Goal: Answer question/provide support: Share knowledge or assist other users

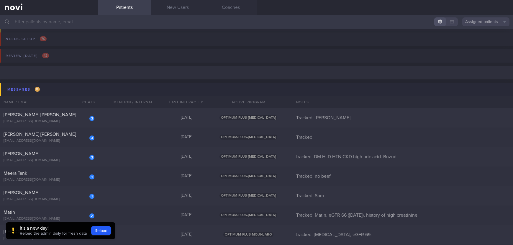
scroll to position [51, 0]
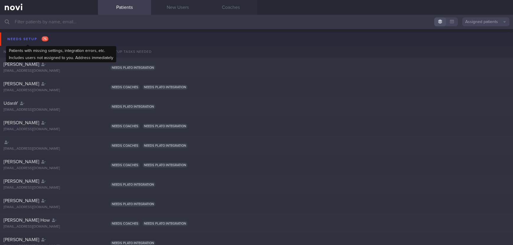
click at [44, 37] on span "76" at bounding box center [45, 38] width 7 height 5
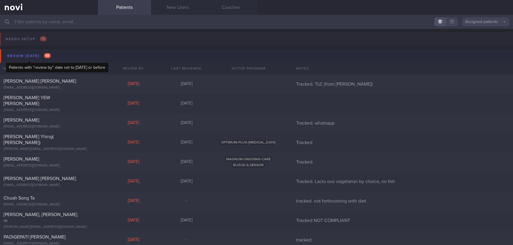
click at [34, 51] on button "Review [DATE] 48" at bounding box center [257, 55] width 514 height 13
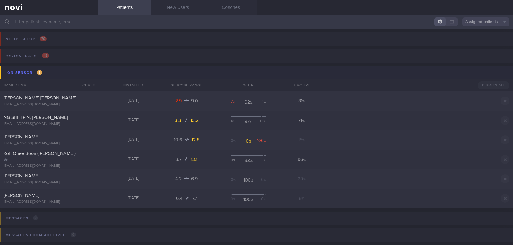
click at [46, 69] on button "On sensor 6" at bounding box center [257, 72] width 514 height 13
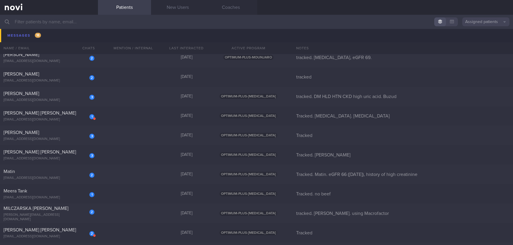
scroll to position [133, 0]
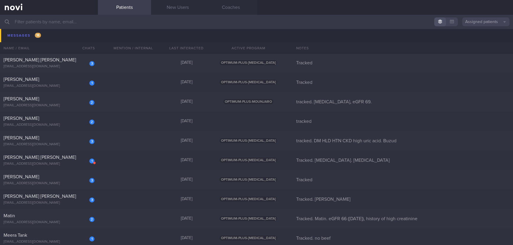
click at [61, 16] on input "text" at bounding box center [256, 22] width 513 height 14
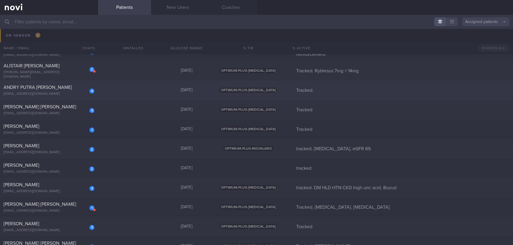
scroll to position [44, 0]
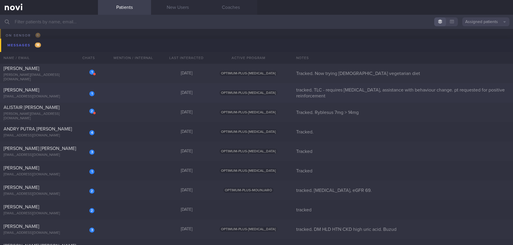
click at [119, 96] on div "1 [PERSON_NAME] [EMAIL_ADDRESS][DOMAIN_NAME] [DATE] OPTIMUM-PLUS-[MEDICAL_DATA]…" at bounding box center [256, 92] width 513 height 19
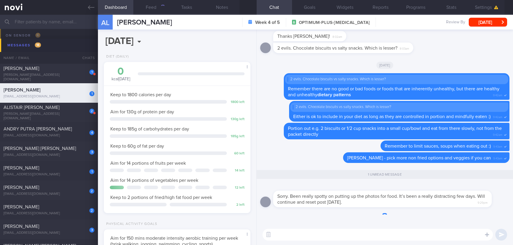
scroll to position [0, 0]
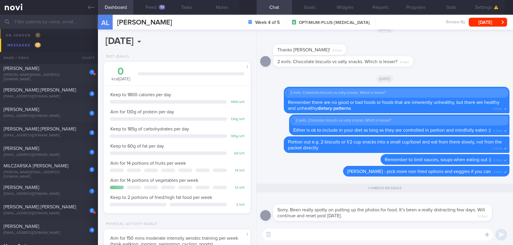
click at [309, 236] on textarea at bounding box center [377, 234] width 230 height 12
click at [155, 6] on button "Feed 73" at bounding box center [150, 7] width 35 height 15
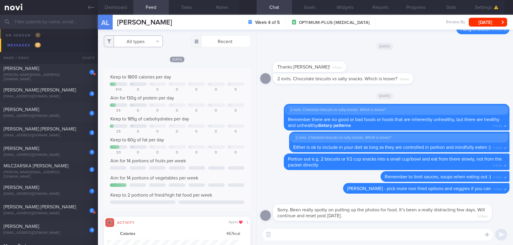
click at [140, 41] on button "All types" at bounding box center [133, 41] width 59 height 12
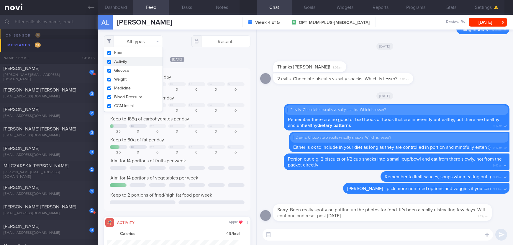
click at [134, 60] on button "Activity" at bounding box center [133, 61] width 58 height 9
checkbox input "false"
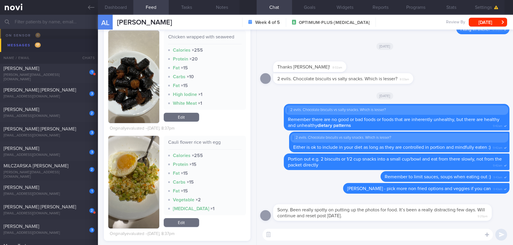
scroll to position [221, 0]
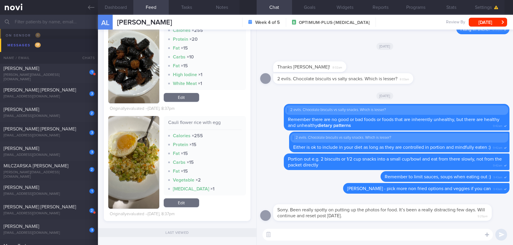
click at [134, 70] on img "button" at bounding box center [133, 57] width 51 height 93
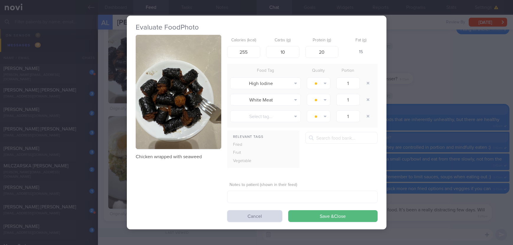
click at [190, 75] on button "button" at bounding box center [178, 92] width 85 height 114
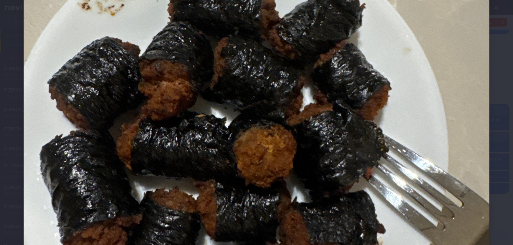
scroll to position [265, 0]
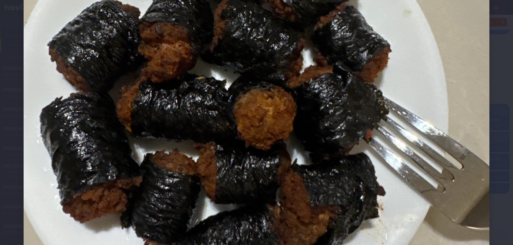
click at [440, 134] on img at bounding box center [257, 68] width 466 height 621
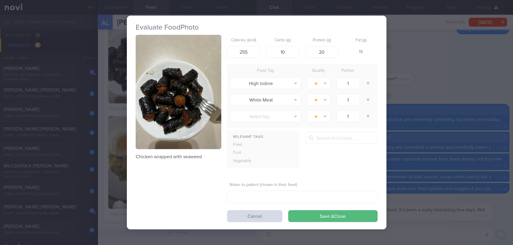
click at [438, 128] on div "Evaluate Food Photo Chicken wrapped with seaweed Calories (kcal) 255 Carbs (g) …" at bounding box center [256, 122] width 513 height 245
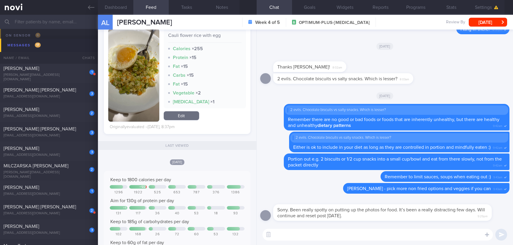
scroll to position [310, 0]
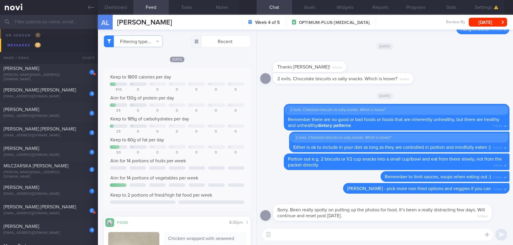
click at [313, 230] on textarea at bounding box center [377, 234] width 230 height 12
type textarea "No problem, [PERSON_NAME]! I hope everything is ok"
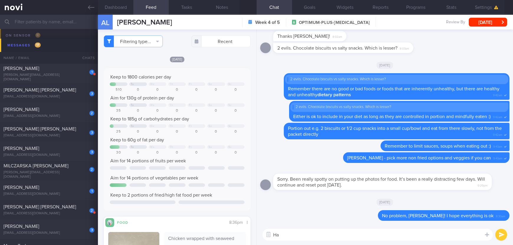
type textarea "H"
type textarea "R"
type textarea "Try to get your 2 servings of fruits and veggies in daily :)"
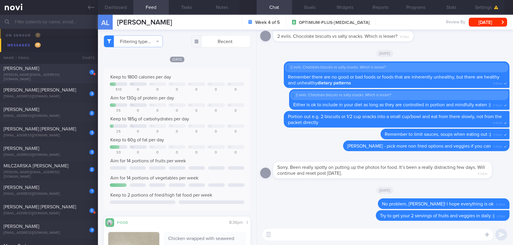
click at [63, 75] on div "[PERSON_NAME][EMAIL_ADDRESS][DOMAIN_NAME]" at bounding box center [49, 77] width 91 height 9
type input "Tracked. Now trying [DEMOGRAPHIC_DATA] vegetarian diet"
select select "7"
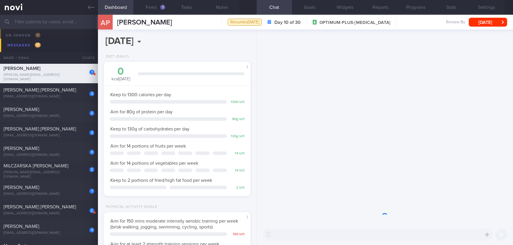
scroll to position [73, 129]
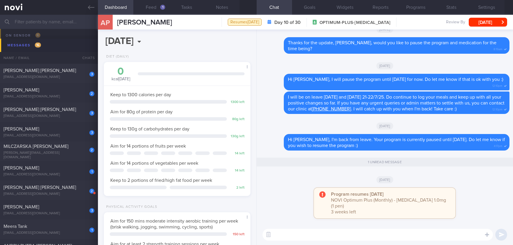
click at [336, 234] on textarea at bounding box center [377, 234] width 230 height 12
click at [155, 2] on button "Feed 1" at bounding box center [150, 7] width 35 height 15
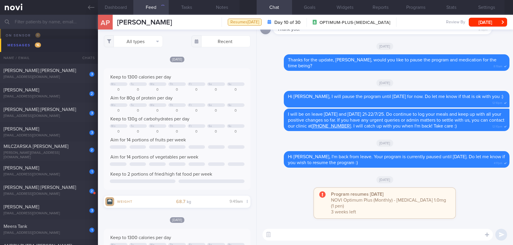
click at [339, 233] on textarea at bounding box center [377, 234] width 230 height 12
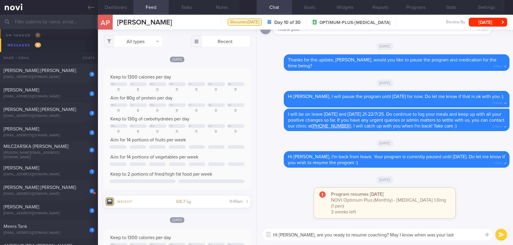
type textarea "Hi [PERSON_NAME], are you ready to resume coaching? May I know when was your la…"
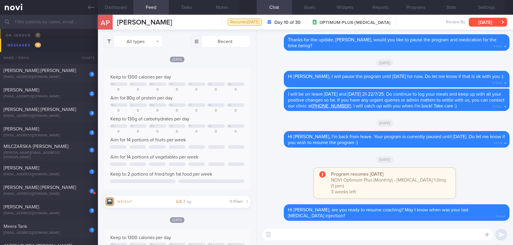
click at [488, 20] on button "[DATE]" at bounding box center [487, 22] width 38 height 9
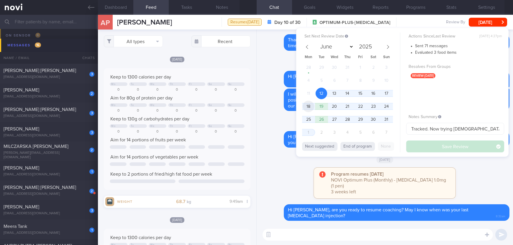
click at [305, 106] on span "18" at bounding box center [307, 106] width 11 height 11
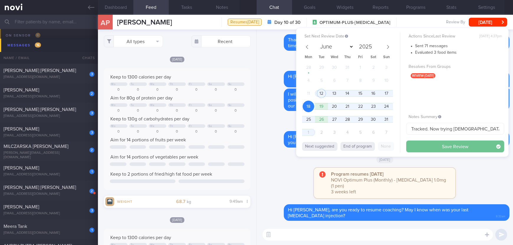
click at [447, 150] on button "Save Review" at bounding box center [455, 146] width 98 height 12
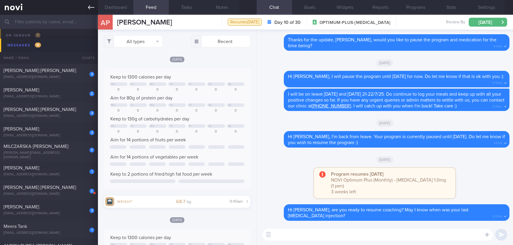
click at [89, 10] on icon at bounding box center [91, 7] width 6 height 6
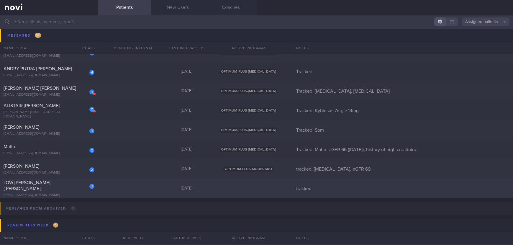
scroll to position [133, 0]
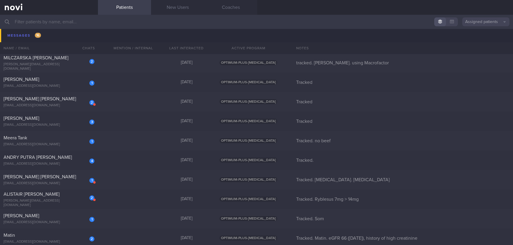
click at [76, 24] on input "text" at bounding box center [256, 22] width 513 height 14
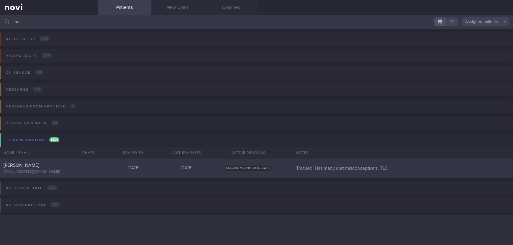
type input "suj"
click at [105, 173] on div "[PERSON_NAME] [EMAIL_ADDRESS][DOMAIN_NAME] [DATE] [DATE] MAGNUM-ONGOING-CARE Tr…" at bounding box center [256, 167] width 513 height 19
select select "7"
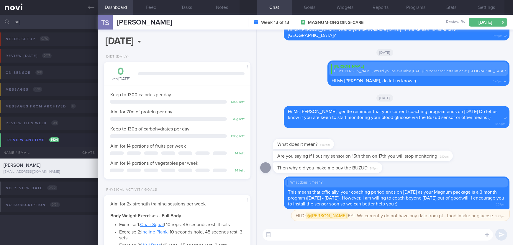
scroll to position [0, 0]
drag, startPoint x: 70, startPoint y: 23, endPoint x: -30, endPoint y: 24, distance: 100.2
click at [0, 24] on html "You are offline! Some functionality will be unavailable Patients New Users Coac…" at bounding box center [256, 122] width 513 height 245
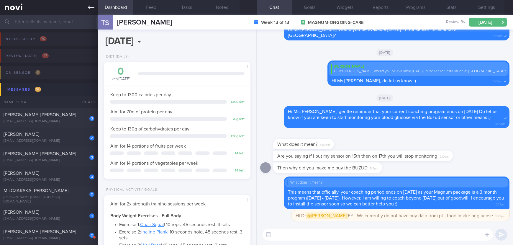
click at [85, 2] on link at bounding box center [49, 7] width 98 height 15
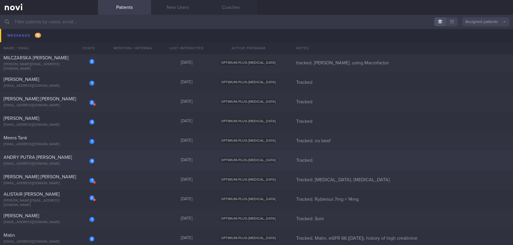
scroll to position [44, 0]
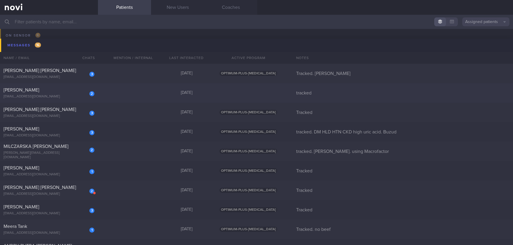
click at [121, 95] on div "2 [PERSON_NAME] [EMAIL_ADDRESS][DOMAIN_NAME] [DATE] tracked" at bounding box center [256, 92] width 513 height 19
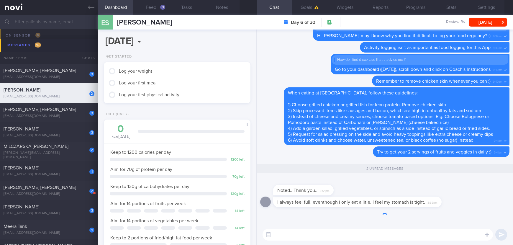
scroll to position [0, 0]
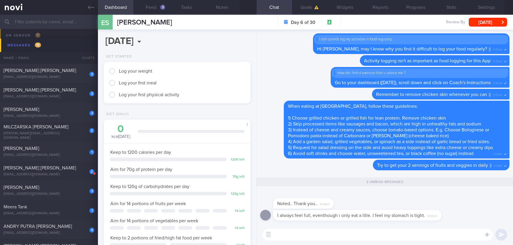
click at [358, 233] on textarea at bounding box center [377, 234] width 230 height 12
click at [149, 6] on button "Feed 3" at bounding box center [150, 7] width 35 height 15
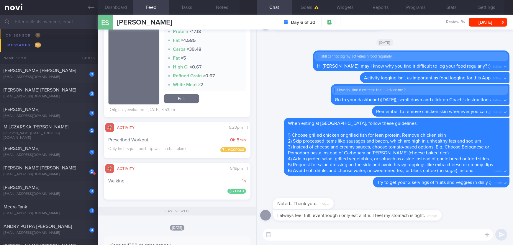
scroll to position [221, 0]
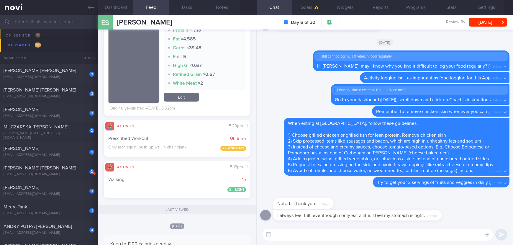
click at [284, 237] on textarea at bounding box center [377, 234] width 230 height 12
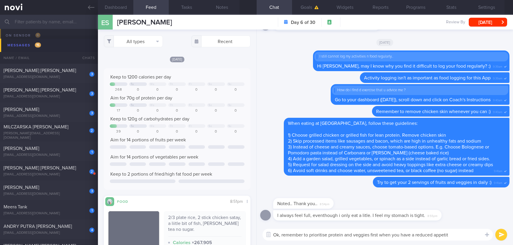
type textarea "Ok, remember to prioritise protein and veggies first when you have a reduced ap…"
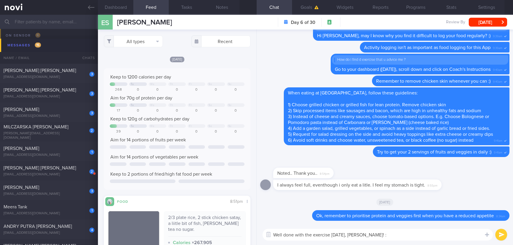
type textarea "Well done with the exercise [DATE], [PERSON_NAME]! :)"
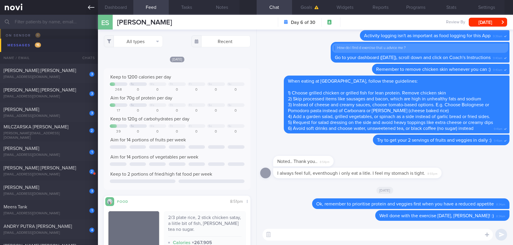
click at [83, 8] on link at bounding box center [49, 7] width 98 height 15
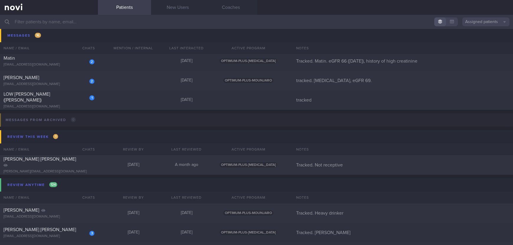
scroll to position [265, 0]
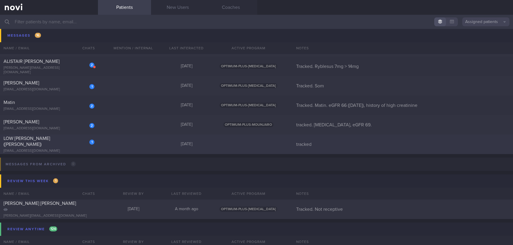
click at [141, 149] on div "1 [PERSON_NAME] ([PERSON_NAME]) [EMAIL_ADDRESS][DOMAIN_NAME] [DATE] tracked" at bounding box center [256, 143] width 513 height 19
select select "7"
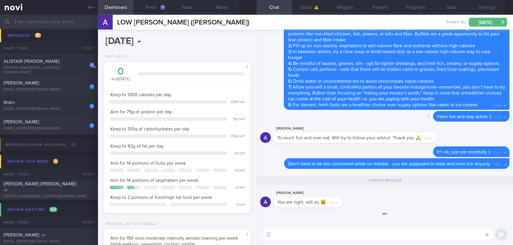
scroll to position [73, 129]
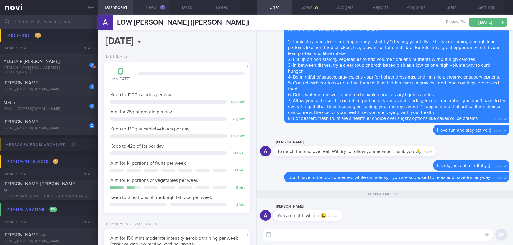
click at [162, 9] on div "1" at bounding box center [162, 7] width 5 height 5
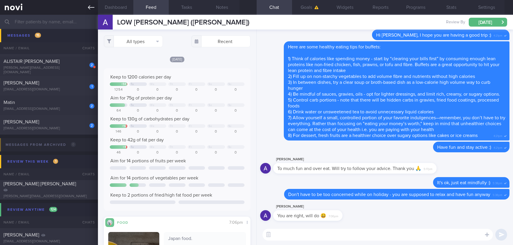
click at [93, 6] on icon at bounding box center [91, 7] width 6 height 6
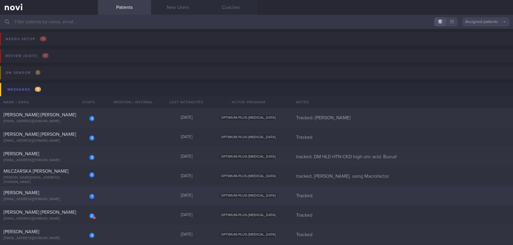
drag, startPoint x: 157, startPoint y: 197, endPoint x: 164, endPoint y: 197, distance: 6.8
click at [157, 197] on div "1 [PERSON_NAME] [EMAIL_ADDRESS][DOMAIN_NAME] [DATE] OPTIMUM-PLUS-[MEDICAL_DATA]…" at bounding box center [256, 195] width 513 height 19
select select "7"
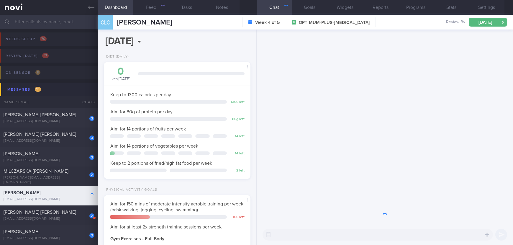
scroll to position [73, 129]
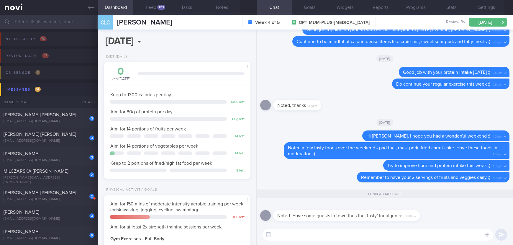
click at [300, 232] on textarea at bounding box center [377, 234] width 230 height 12
click at [299, 232] on textarea at bounding box center [377, 234] width 230 height 12
click at [300, 232] on textarea at bounding box center [377, 234] width 230 height 12
click at [332, 233] on textarea "No problem, it's ok to enjoy every once in a while :)" at bounding box center [377, 234] width 230 height 12
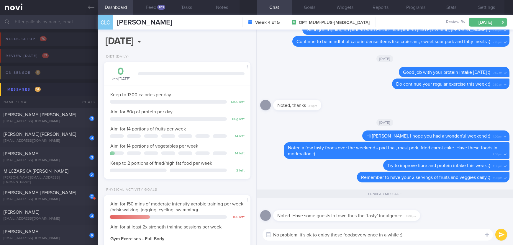
type textarea "No problem, it's ok to enjoy these foods every once in a while :)"
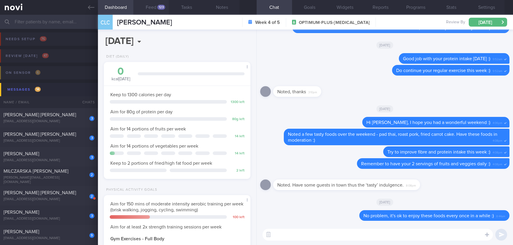
click at [160, 13] on button "Feed 123" at bounding box center [150, 7] width 35 height 15
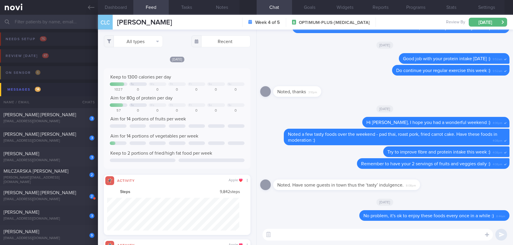
scroll to position [33, 132]
click at [137, 40] on button "All types" at bounding box center [133, 41] width 59 height 12
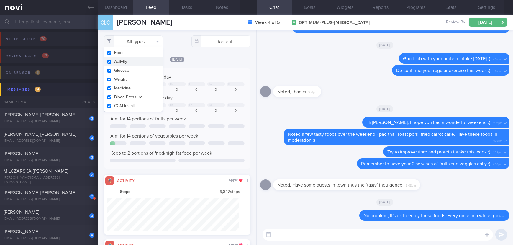
click at [129, 62] on button "Activity" at bounding box center [133, 61] width 58 height 9
checkbox input "false"
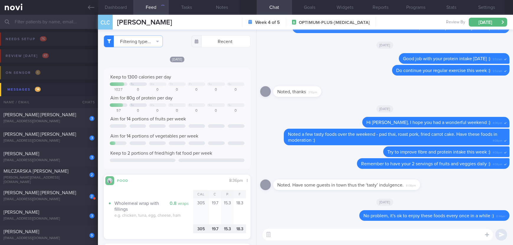
click at [91, 12] on link at bounding box center [49, 7] width 98 height 15
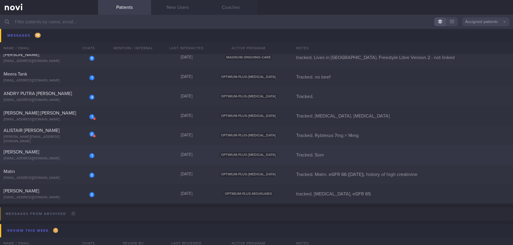
click at [131, 154] on div "1 [PERSON_NAME] [EMAIL_ADDRESS][DOMAIN_NAME] [DATE] OPTIMUM-PLUS-[MEDICAL_DATA]…" at bounding box center [256, 154] width 513 height 19
select select "7"
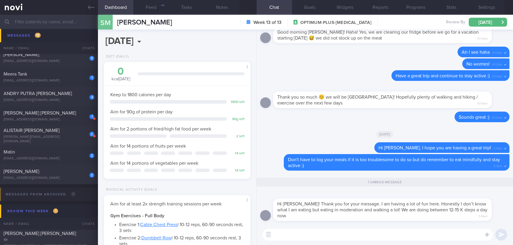
click at [388, 238] on textarea at bounding box center [377, 234] width 230 height 12
click at [387, 238] on textarea at bounding box center [377, 234] width 230 height 12
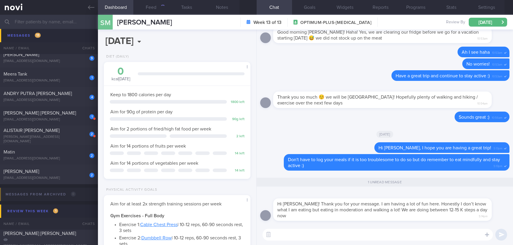
click at [387, 238] on textarea at bounding box center [377, 234] width 230 height 12
type textarea "Ok, sounds like fun! Have a good time :)"
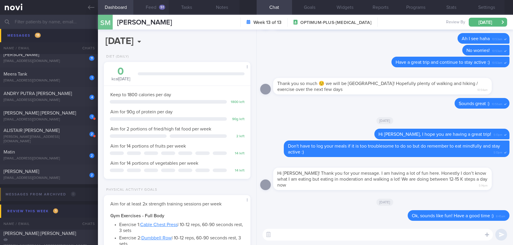
click at [163, 5] on div "51" at bounding box center [162, 7] width 6 height 5
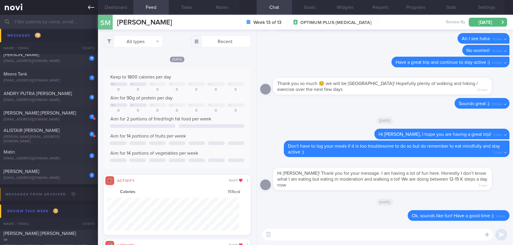
click at [90, 4] on icon at bounding box center [91, 7] width 6 height 6
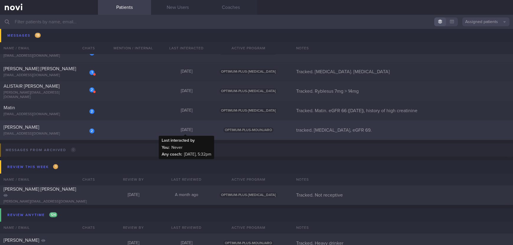
click at [169, 131] on div "[DATE]" at bounding box center [186, 129] width 53 height 5
select select "7"
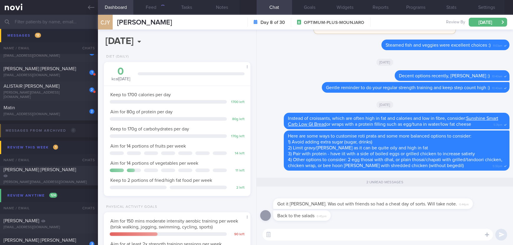
click at [401, 236] on textarea at bounding box center [377, 234] width 230 height 12
click at [151, 11] on button "Feed 147" at bounding box center [150, 7] width 35 height 15
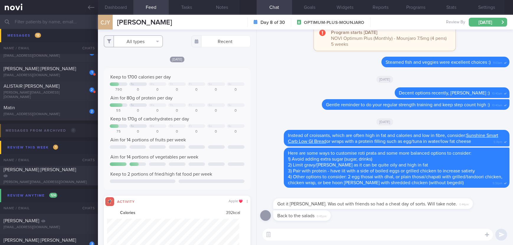
click at [142, 40] on button "All types" at bounding box center [133, 41] width 59 height 12
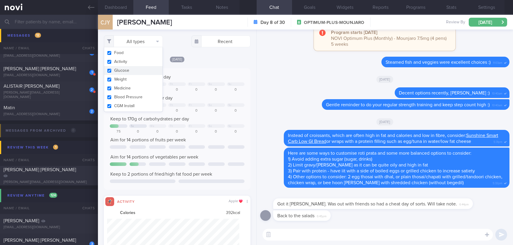
click at [134, 62] on button "Activity" at bounding box center [133, 61] width 58 height 9
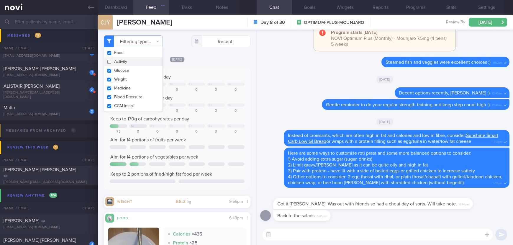
checkbox input "false"
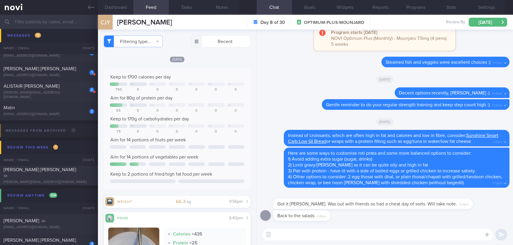
click at [212, 81] on div "Keep to 1700 calories per day Tu We Th Fr Sa Su 790 0 0 0 0 0 0 Aim for 80g of …" at bounding box center [177, 129] width 134 height 110
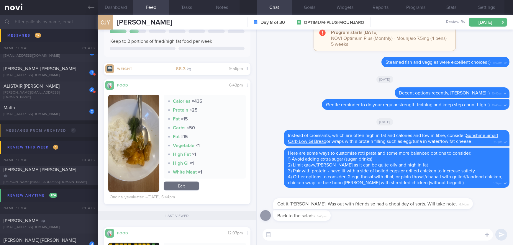
click at [316, 237] on textarea at bounding box center [377, 234] width 230 height 12
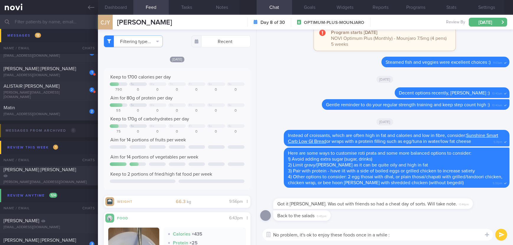
type textarea "No problem, it's ok to enjoy these foods once in a while :)"
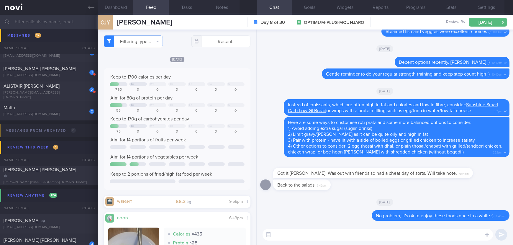
click at [90, 12] on link at bounding box center [49, 7] width 98 height 15
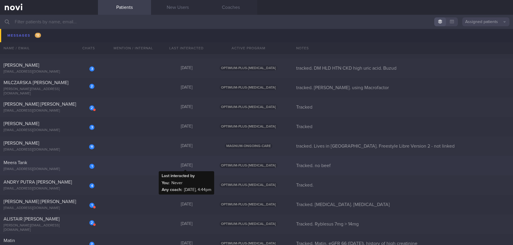
click at [191, 167] on div "[DATE]" at bounding box center [186, 165] width 53 height 5
select select "7"
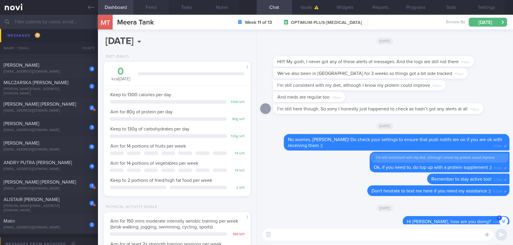
click at [153, 11] on button "Feed" at bounding box center [150, 7] width 35 height 15
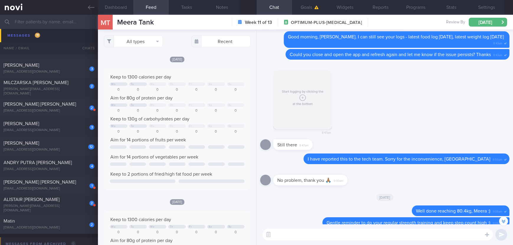
scroll to position [-646, 0]
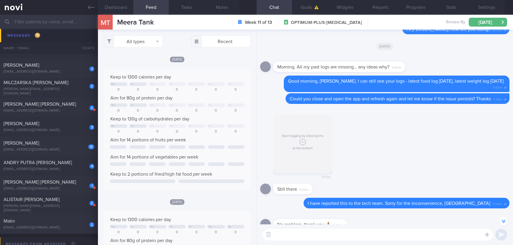
click at [298, 147] on button "button" at bounding box center [302, 143] width 59 height 59
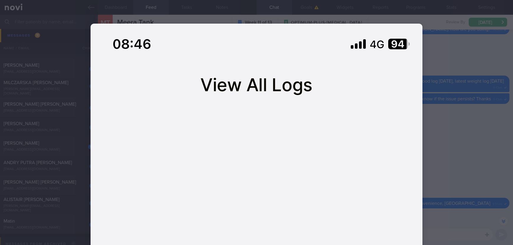
click at [466, 121] on div at bounding box center [256, 122] width 513 height 245
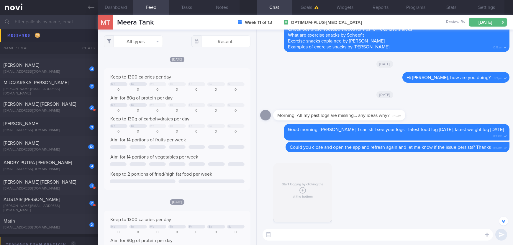
scroll to position [-690, 0]
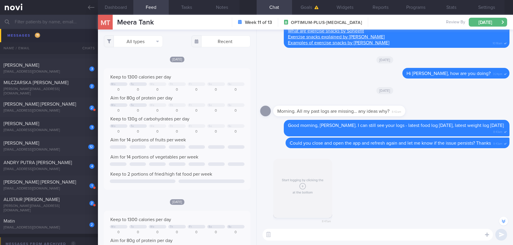
click at [369, 161] on div "8:47am" at bounding box center [384, 190] width 249 height 76
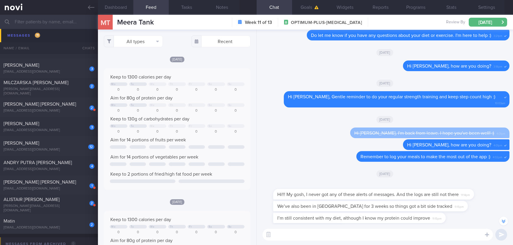
scroll to position [-71, 0]
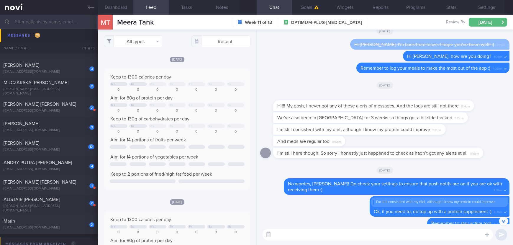
click at [393, 100] on div at bounding box center [382, 96] width 218 height 7
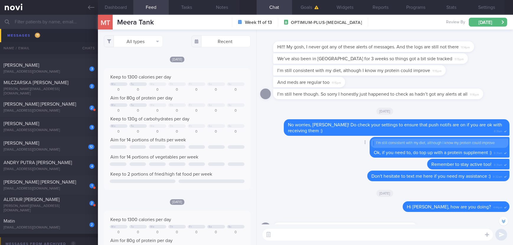
scroll to position [0, 0]
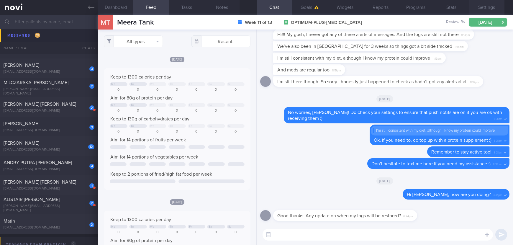
click at [487, 7] on button "Settings" at bounding box center [486, 7] width 35 height 15
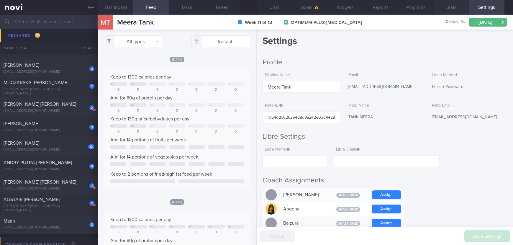
click at [449, 7] on button "Stats" at bounding box center [450, 7] width 35 height 15
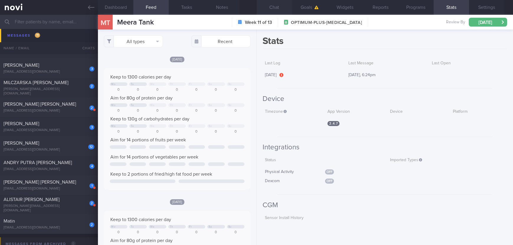
click at [280, 11] on button "Chat" at bounding box center [273, 7] width 35 height 15
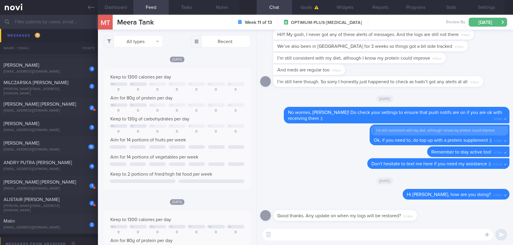
click at [369, 234] on textarea at bounding box center [377, 234] width 230 height 12
click at [333, 239] on textarea at bounding box center [377, 234] width 230 height 12
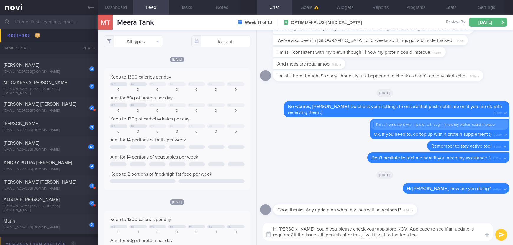
type textarea "Hi [PERSON_NAME], could you please check your app store NOVI App page to see if…"
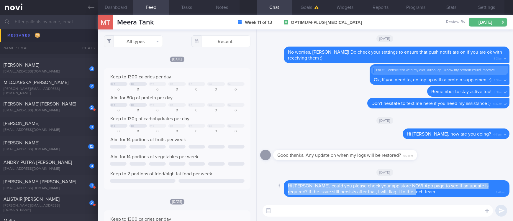
drag, startPoint x: 417, startPoint y: 194, endPoint x: 286, endPoint y: 189, distance: 131.0
click at [286, 189] on div "Hi [PERSON_NAME], could you please check your app store NOVI App page to see if…" at bounding box center [397, 188] width 226 height 17
copy span "Hi [PERSON_NAME], could you please check your app store NOVI App page to see if…"
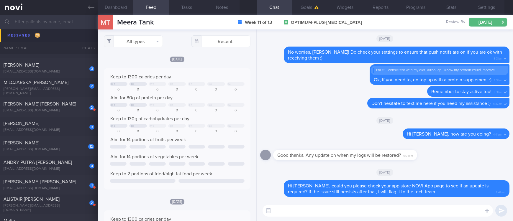
click at [308, 211] on textarea at bounding box center [377, 211] width 230 height 12
paste textarea "Hi [PERSON_NAME], could you please check your app store NOVI App page to see if…"
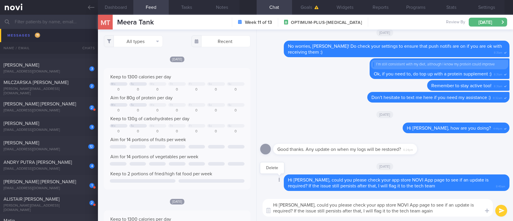
type textarea "Hi [PERSON_NAME], could you please check your app store NOVI App page to see if…"
click at [277, 182] on div at bounding box center [278, 180] width 11 height 11
click at [271, 171] on button "Delete" at bounding box center [272, 168] width 24 height 9
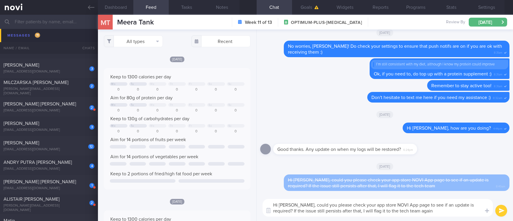
click at [498, 210] on button "submit" at bounding box center [501, 211] width 12 height 12
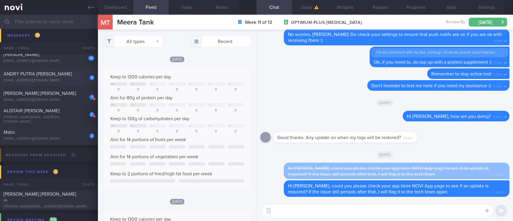
scroll to position [133, 0]
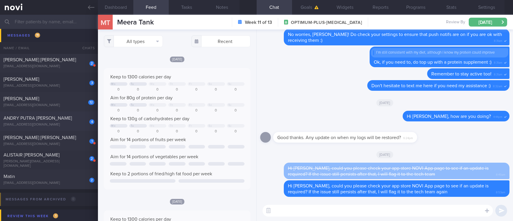
click at [72, 121] on div "4 ANDRY PUTRA [PERSON_NAME] [EMAIL_ADDRESS][DOMAIN_NAME]" at bounding box center [49, 121] width 98 height 12
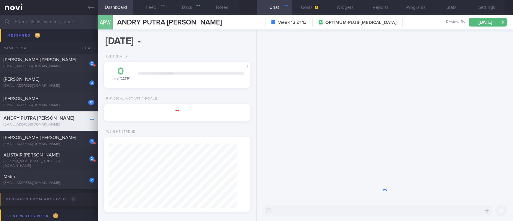
type input "Tracked."
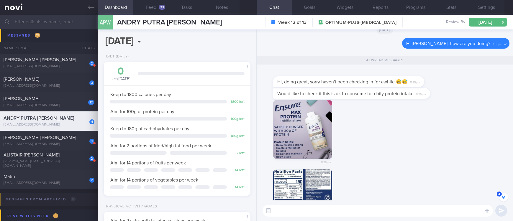
scroll to position [-44, 0]
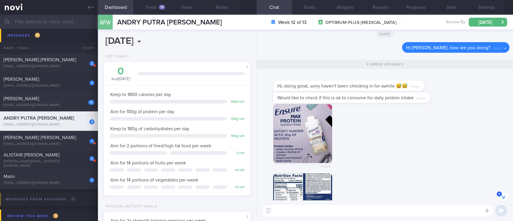
click at [290, 136] on div "11:26pm" at bounding box center [311, 138] width 77 height 68
click at [309, 138] on button "button" at bounding box center [302, 133] width 59 height 59
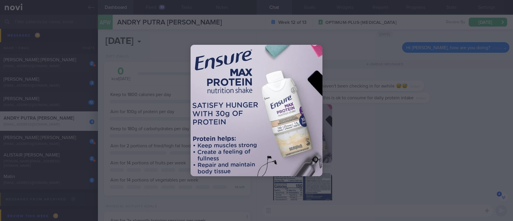
click at [422, 157] on div at bounding box center [256, 110] width 513 height 221
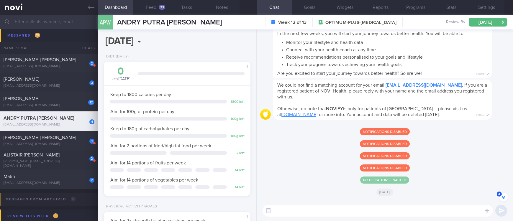
scroll to position [-12787, 0]
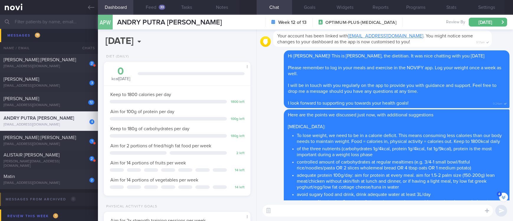
click at [327, 213] on textarea at bounding box center [377, 211] width 230 height 12
type textarea "Yes, that is an excellent choice. You can have 1 bottle daily :)"
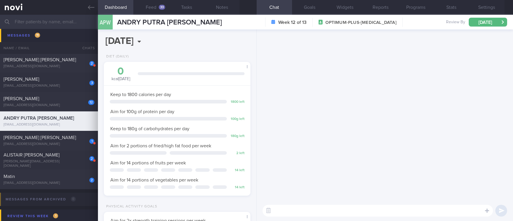
scroll to position [0, 0]
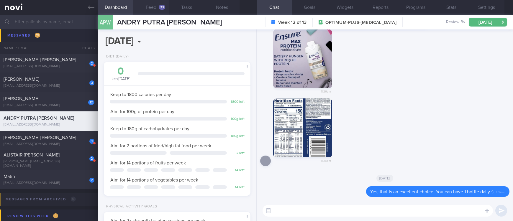
click at [156, 12] on button "Feed 33" at bounding box center [150, 7] width 35 height 15
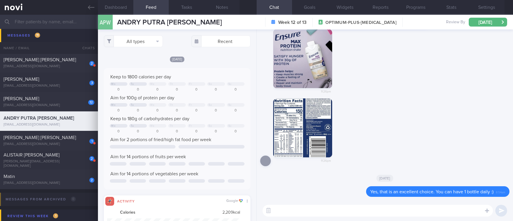
scroll to position [33, 132]
click at [139, 40] on button "All types" at bounding box center [133, 41] width 59 height 12
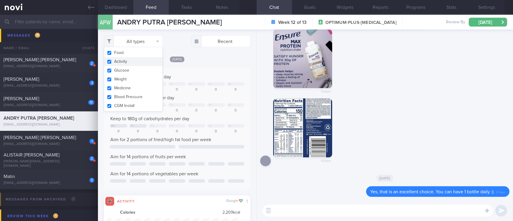
click at [137, 57] on button "Activity" at bounding box center [133, 61] width 58 height 9
checkbox input "false"
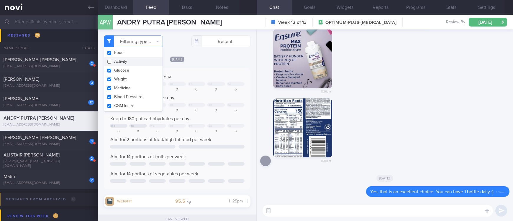
click at [309, 211] on textarea at bounding box center [377, 211] width 230 height 12
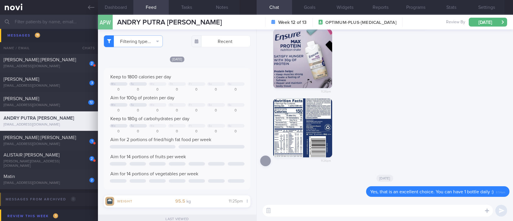
paste textarea "*Liquid supplements:* [Ensure max protein]([URL][DOMAIN_NAME]) 150kcal 30g prot…"
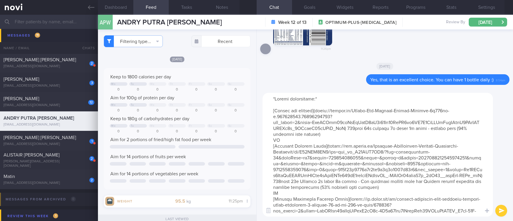
type textarea "*Liquid supplements:* [Ensure max protein]([URL][DOMAIN_NAME]) 150kcal 30g prot…"
click at [497, 213] on button "submit" at bounding box center [501, 211] width 12 height 12
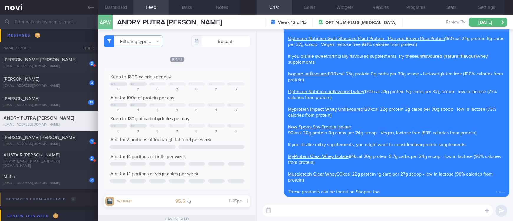
click at [468, 213] on textarea at bounding box center [377, 211] width 230 height 12
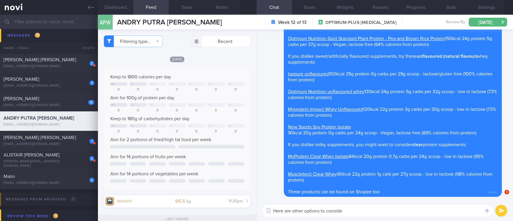
type textarea "Here are other options to consider"
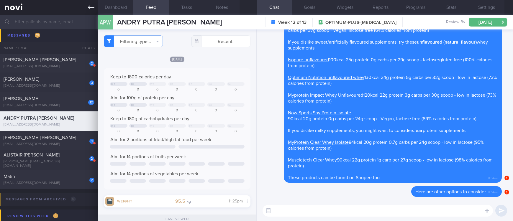
click at [90, 6] on icon at bounding box center [91, 7] width 6 height 6
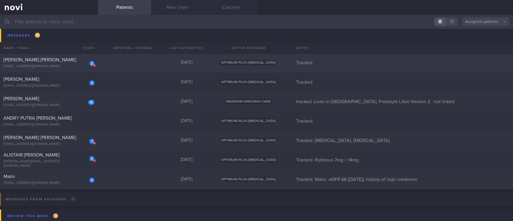
scroll to position [44, 0]
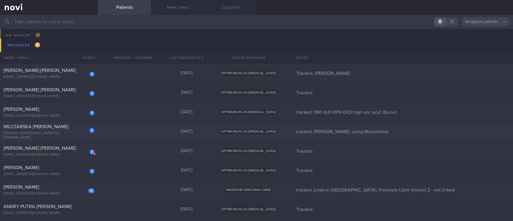
click at [182, 134] on div "2 MILCZARSKA [PERSON_NAME] [PERSON_NAME][EMAIL_ADDRESS][DOMAIN_NAME] [DATE] OPT…" at bounding box center [256, 131] width 513 height 19
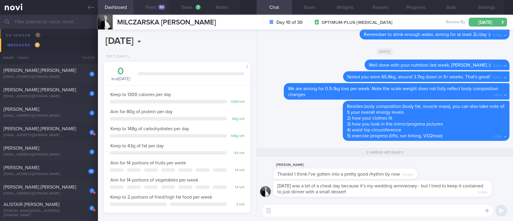
click at [152, 8] on button "Feed 50" at bounding box center [150, 7] width 35 height 15
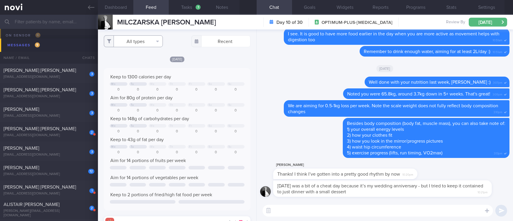
click at [132, 43] on button "All types" at bounding box center [133, 41] width 59 height 12
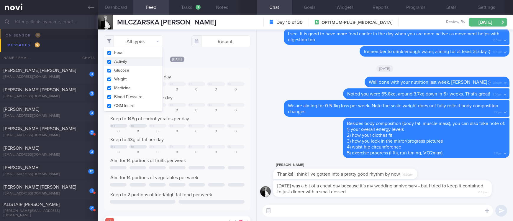
click at [132, 60] on button "Activity" at bounding box center [133, 61] width 58 height 9
checkbox input "false"
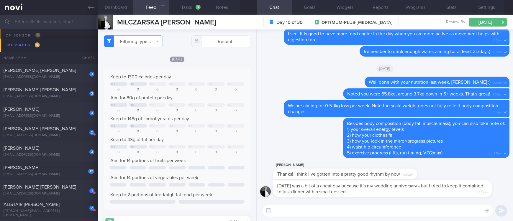
click at [214, 94] on div "Keep to 1300 calories per day Mo Tu We Th Fr Sa Su 0 0 0 0 0 0 0 Aim for 80g of…" at bounding box center [177, 139] width 134 height 131
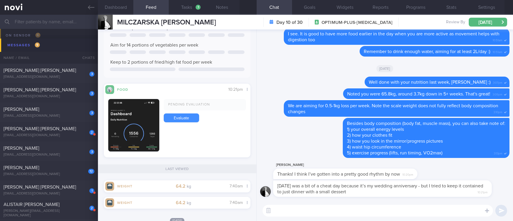
click at [181, 116] on link "Evaluate" at bounding box center [181, 118] width 35 height 9
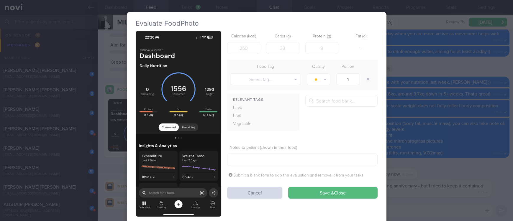
click at [246, 41] on div "Calories (kcal)" at bounding box center [243, 42] width 33 height 23
click at [241, 52] on input "number" at bounding box center [243, 48] width 33 height 12
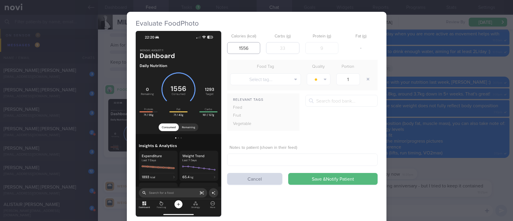
type input "1556"
click at [281, 47] on input "number" at bounding box center [282, 48] width 33 height 12
type input "161"
click at [315, 48] on input "number" at bounding box center [321, 48] width 33 height 12
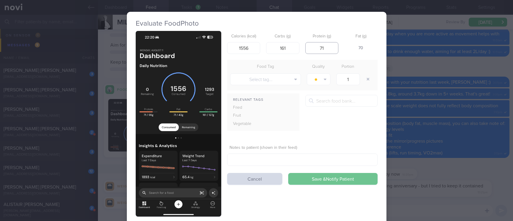
type input "71"
click at [332, 177] on button "Save & Notify Patient" at bounding box center [332, 179] width 89 height 12
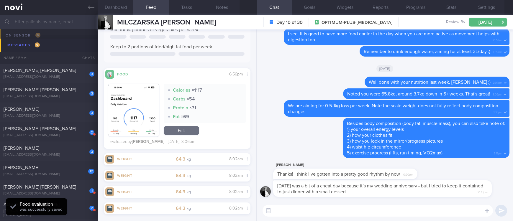
click at [335, 210] on textarea at bounding box center [377, 211] width 230 height 12
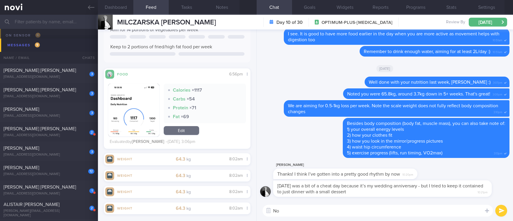
type textarea "N"
type textarea "H"
type textarea "No problem, I hope you enjoyed yourself! :)"
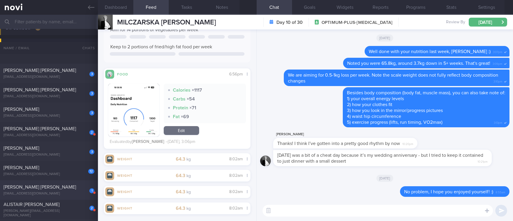
scroll to position [88, 0]
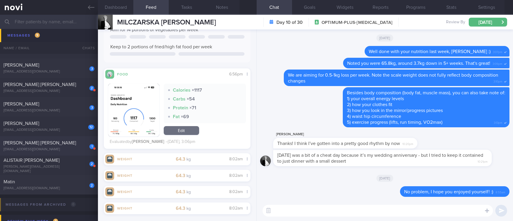
click at [64, 147] on div "[EMAIL_ADDRESS][DOMAIN_NAME]" at bounding box center [49, 149] width 91 height 4
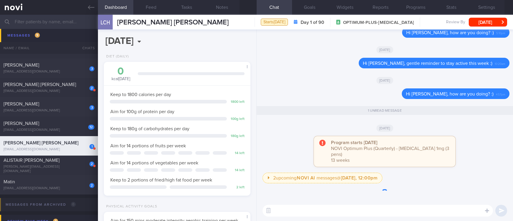
scroll to position [0, 0]
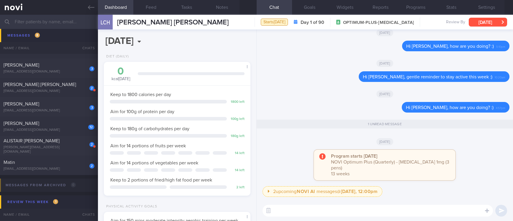
click at [489, 24] on button "[DATE]" at bounding box center [487, 22] width 38 height 9
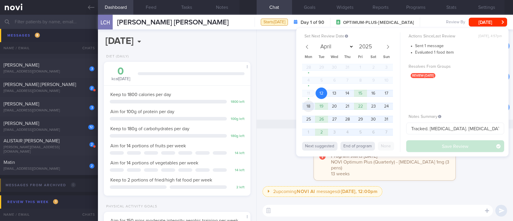
click at [305, 106] on span "18" at bounding box center [307, 106] width 11 height 11
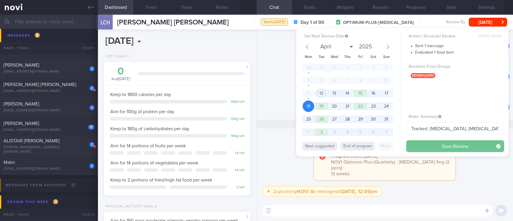
click at [431, 144] on button "Save Review" at bounding box center [455, 146] width 98 height 12
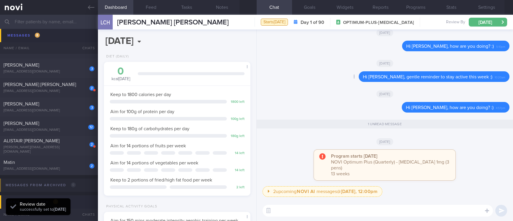
click at [274, 82] on div "Delete Hi [PERSON_NAME], gentle reminder to stay active this week :) 10:20am" at bounding box center [384, 78] width 249 height 14
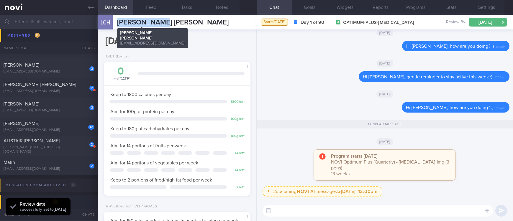
drag, startPoint x: 175, startPoint y: 21, endPoint x: 117, endPoint y: 21, distance: 58.7
click at [117, 21] on div "LCH [PERSON_NAME] [PERSON_NAME] [PERSON_NAME] [PERSON_NAME] [PERSON_NAME][EMAIL…" at bounding box center [305, 22] width 415 height 15
copy span "[PERSON_NAME] [PERSON_NAME]"
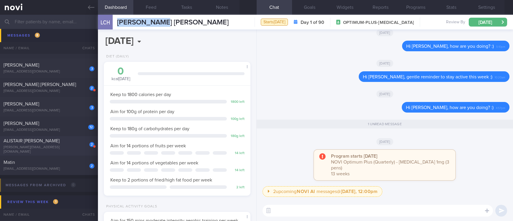
click at [67, 148] on div "[PERSON_NAME][EMAIL_ADDRESS][DOMAIN_NAME]" at bounding box center [49, 149] width 91 height 9
type input "Tracked. Ryblesus 7mg > 14mg"
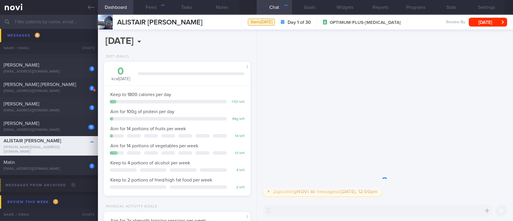
scroll to position [73, 129]
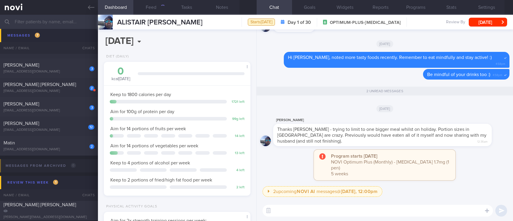
click at [282, 208] on textarea at bounding box center [377, 211] width 230 height 12
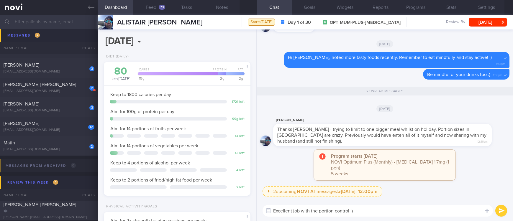
type textarea "Excellent job with the portion control :)"
click at [500, 214] on button "submit" at bounding box center [501, 211] width 12 height 12
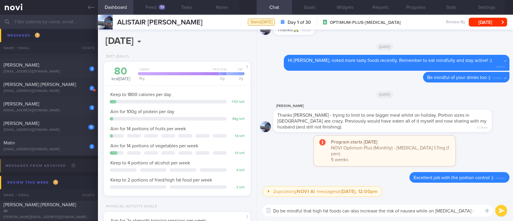
type textarea "Do be mindful that high fat foods can also increase the risk of nausea while on…"
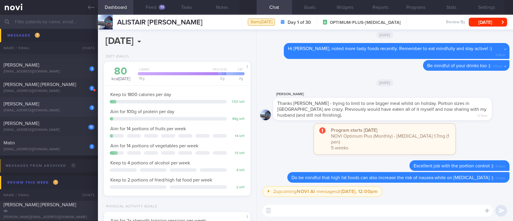
scroll to position [44, 0]
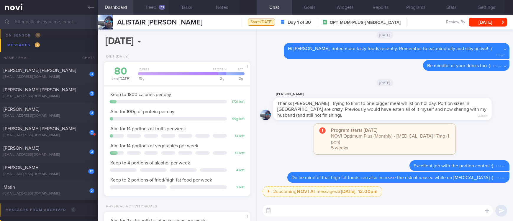
click at [152, 9] on button "Feed 73" at bounding box center [150, 7] width 35 height 15
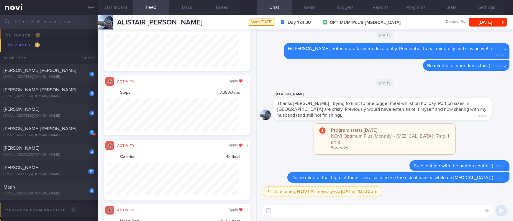
scroll to position [531, 0]
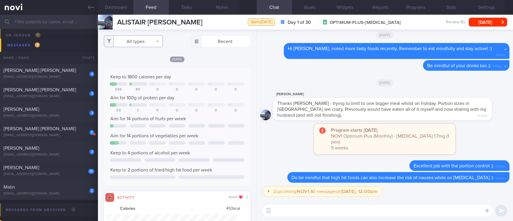
click at [131, 45] on button "All types" at bounding box center [133, 41] width 59 height 12
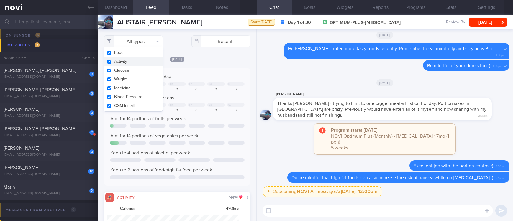
click at [119, 62] on button "Activity" at bounding box center [133, 61] width 58 height 9
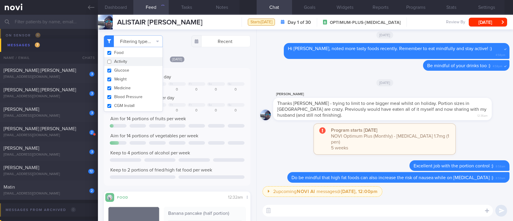
checkbox input "false"
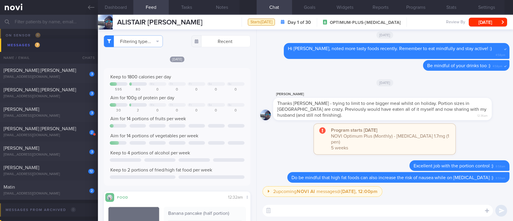
click at [208, 81] on div "Keep to 1800 calories per day We Th Fr Sa Su 595 80 0 0 0 0 0 Aim for 100g of p…" at bounding box center [177, 127] width 134 height 106
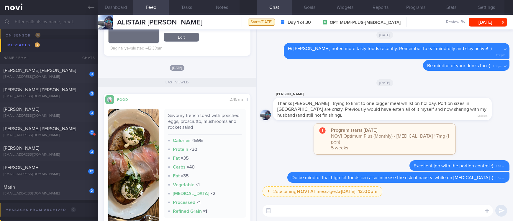
click at [134, 167] on button "button" at bounding box center [133, 170] width 51 height 122
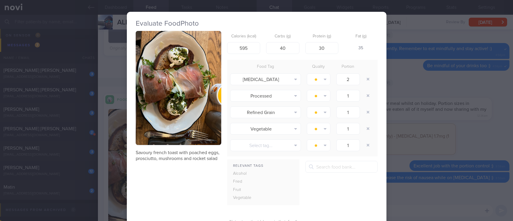
click at [152, 95] on button "button" at bounding box center [178, 88] width 85 height 114
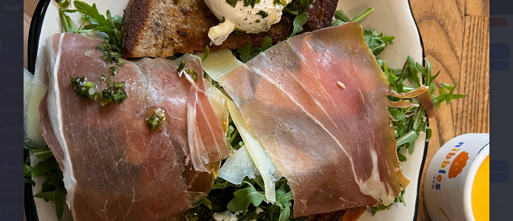
click at [464, 134] on img at bounding box center [257, 157] width 466 height 621
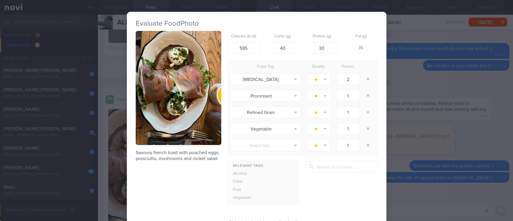
click at [428, 129] on div "Evaluate Food Photo Savoury french toast with poached eggs, prosciutto, mushroo…" at bounding box center [256, 110] width 513 height 221
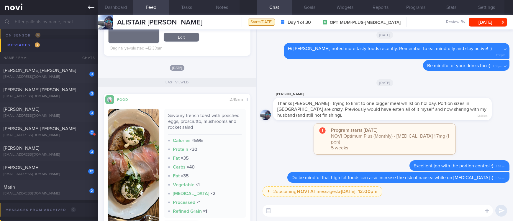
click at [82, 11] on link at bounding box center [49, 7] width 98 height 15
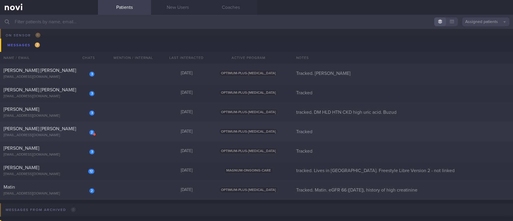
click at [135, 132] on div "2 [PERSON_NAME] [PERSON_NAME] [EMAIL_ADDRESS][DOMAIN_NAME] [DATE] OPTIMUM-PLUS-…" at bounding box center [256, 131] width 513 height 19
select select "7"
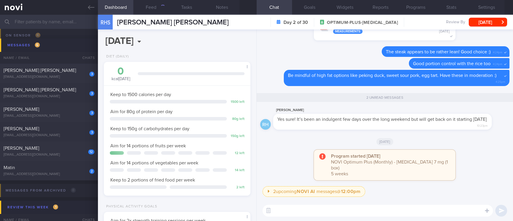
click at [287, 212] on textarea at bounding box center [377, 211] width 230 height 12
type textarea "No problem, it's ok to enjoy these foods every once in a while :)"
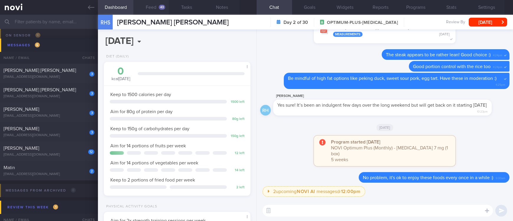
click at [152, 10] on button "Feed 43" at bounding box center [150, 7] width 35 height 15
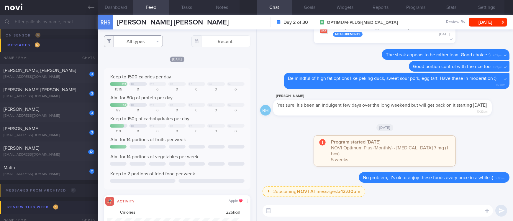
click at [136, 45] on button "All types" at bounding box center [133, 41] width 59 height 12
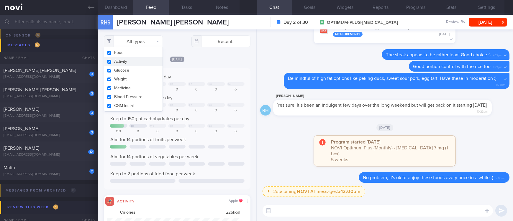
click at [136, 61] on button "Activity" at bounding box center [133, 61] width 58 height 9
checkbox input "false"
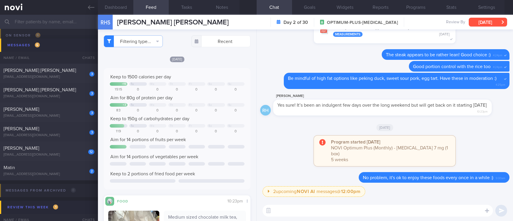
click at [493, 24] on button "[DATE]" at bounding box center [487, 22] width 38 height 9
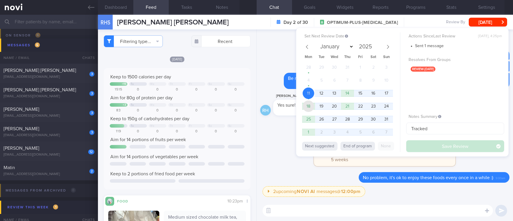
click at [304, 106] on span "18" at bounding box center [307, 106] width 11 height 11
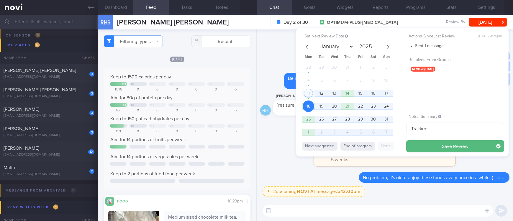
click at [431, 152] on div "Set Next Review Date [DATE] January February March April May June July August S…" at bounding box center [402, 92] width 212 height 129
click at [432, 150] on button "Save Review" at bounding box center [455, 146] width 98 height 12
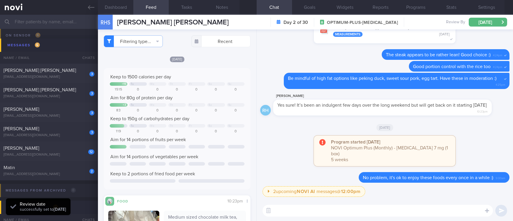
click at [91, 8] on icon at bounding box center [91, 7] width 6 height 6
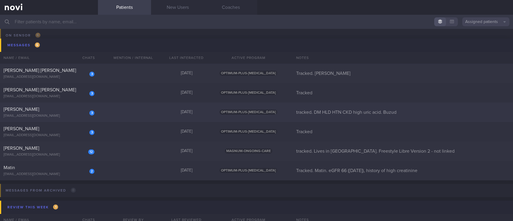
click at [126, 111] on div "3 [PERSON_NAME] Won [EMAIL_ADDRESS][DOMAIN_NAME] [DATE] OPTIMUM-PLUS-[MEDICAL_D…" at bounding box center [256, 112] width 513 height 19
select select "7"
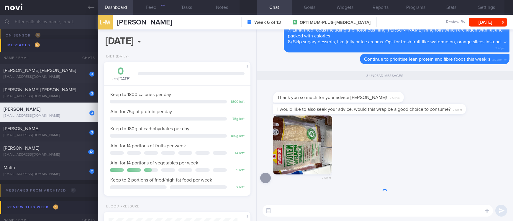
scroll to position [0, 0]
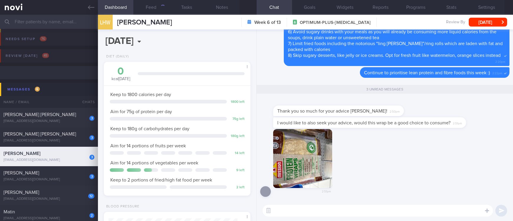
select select "7"
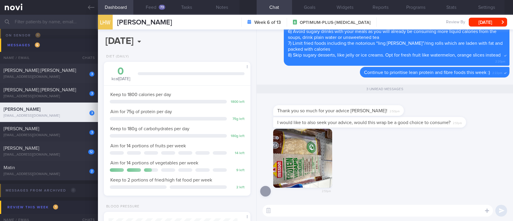
scroll to position [65, 131]
click at [299, 217] on div "​ ​" at bounding box center [384, 210] width 256 height 21
click at [299, 214] on textarea at bounding box center [377, 211] width 230 height 12
type textarea "Yes, this is a good option!"
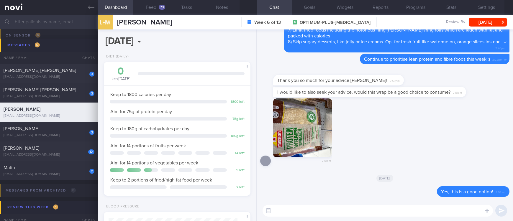
paste textarea "Here are some recommended wraps: [Mission Reduced Carb Wrap](https://fairprice.…"
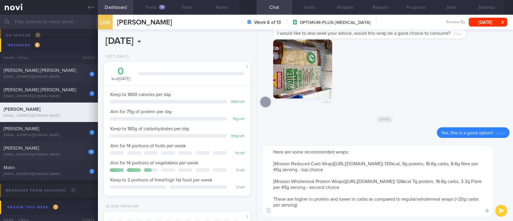
type textarea "Here are some recommended wraps: [Mission Reduced Carb Wrap](https://fairprice.…"
click at [503, 213] on button "submit" at bounding box center [501, 211] width 12 height 12
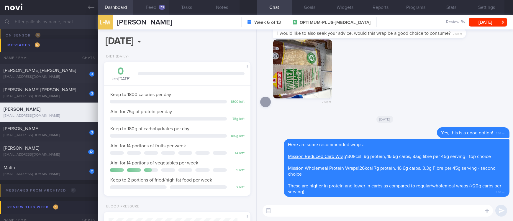
click at [157, 10] on button "Feed 73" at bounding box center [150, 7] width 35 height 15
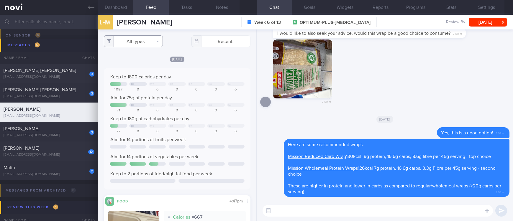
click at [151, 42] on button "All types" at bounding box center [133, 41] width 59 height 12
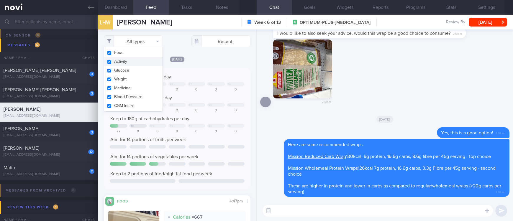
click at [136, 63] on button "Activity" at bounding box center [133, 61] width 58 height 9
checkbox input "false"
click at [210, 69] on div "Keep to 1800 calories per day Tu We Th Fr Sa Su 1087 0 0 0 0 0 0 Aim for 75g of…" at bounding box center [177, 128] width 146 height 121
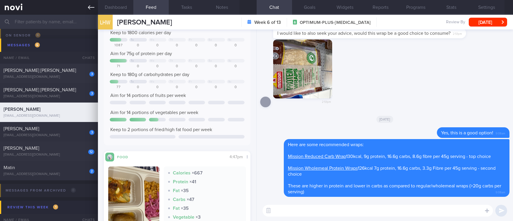
click at [82, 7] on link at bounding box center [49, 7] width 98 height 15
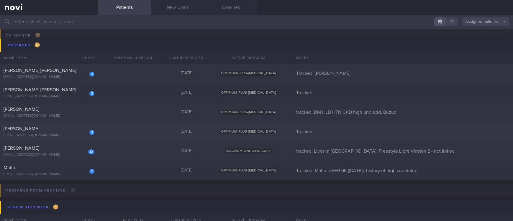
click at [122, 132] on div "3 LIM JOO YEON dlawndus04@gmail.com Yesterday OPTIMUM-PLUS-RYBELSUS Tracked" at bounding box center [256, 131] width 513 height 19
select select "7"
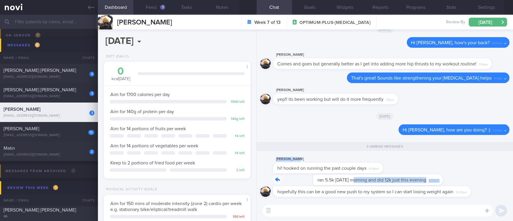
drag, startPoint x: 314, startPoint y: 177, endPoint x: 444, endPoint y: 171, distance: 130.2
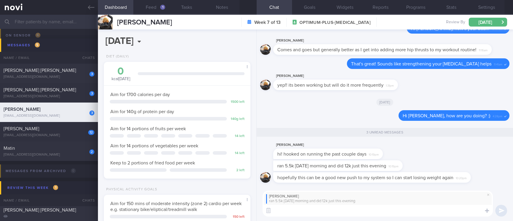
click at [324, 211] on textarea at bounding box center [377, 211] width 230 height 12
type textarea "That's amazing!!"
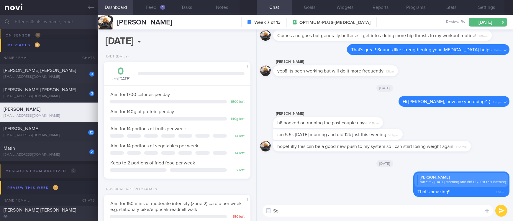
type textarea "S"
type textarea "K"
click at [149, 8] on button "Feed 1" at bounding box center [150, 7] width 35 height 15
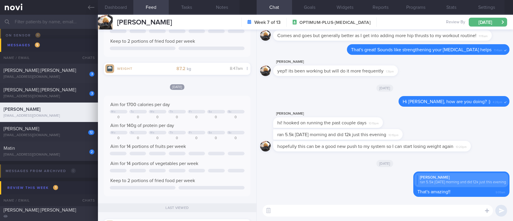
scroll to position [133, 0]
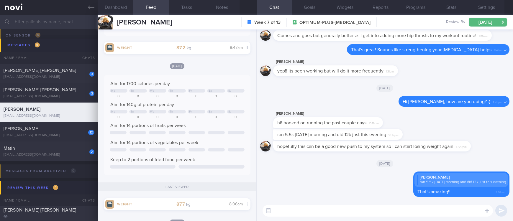
click at [283, 213] on textarea at bounding box center [377, 211] width 230 height 12
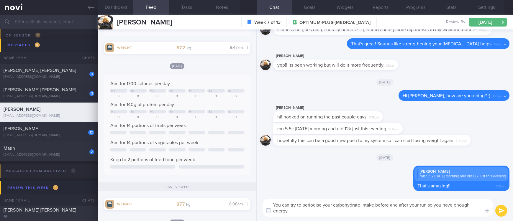
scroll to position [0, 0]
type textarea "You can try to periodise your carbohydrate intake before and after your run so …"
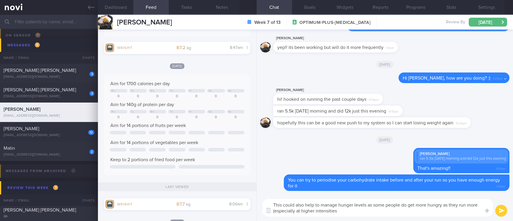
type textarea "This could also help to manage hunger levels as some people do get more hungry …"
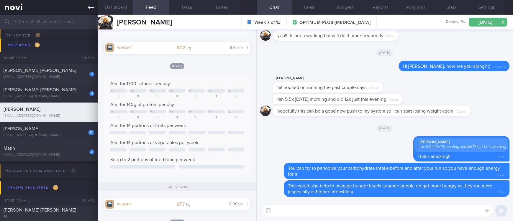
click at [78, 4] on link at bounding box center [49, 7] width 98 height 15
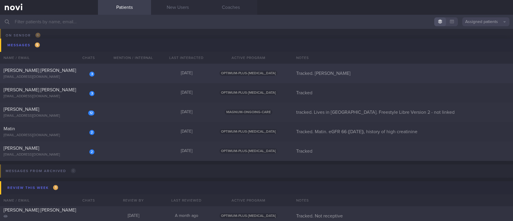
click at [136, 122] on div "3 MALONE IRENE DENISE irenemalone@gmail.com Yesterday OPTIMUM-PLUS-OZEMPIC Trac…" at bounding box center [256, 131] width 513 height 19
select select "7"
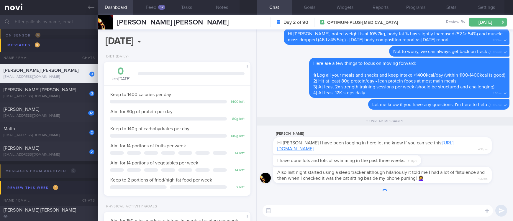
scroll to position [73, 129]
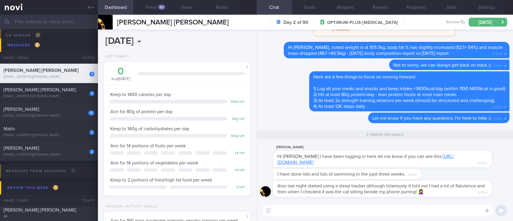
click at [351, 157] on link "https://docs.google.com/document/d/17J6o5BpJi4bkaZ0nV0aArF3C2AdjcVcjOrUAxTA3dH8…" at bounding box center [365, 159] width 176 height 11
drag, startPoint x: 328, startPoint y: 165, endPoint x: 423, endPoint y: 164, distance: 94.3
click at [423, 164] on div "irene malone Hi Joel I have been logging in here let me know if you can see thi…" at bounding box center [391, 156] width 236 height 24
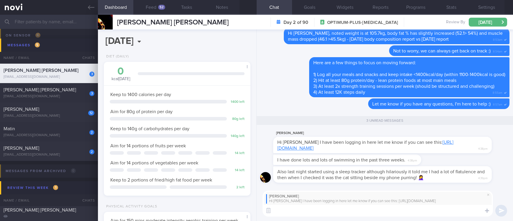
click at [335, 214] on textarea at bounding box center [377, 211] width 230 height 12
type textarea "This is excellent. Thank you!"
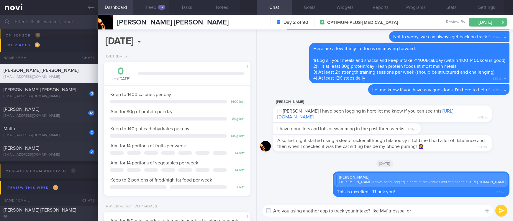
click at [159, 11] on button "Feed 52" at bounding box center [150, 7] width 35 height 15
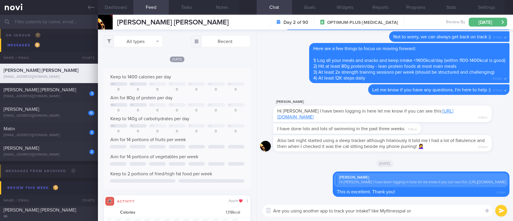
scroll to position [33, 132]
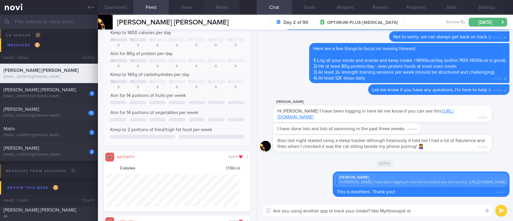
click at [227, 4] on button "Notes" at bounding box center [221, 7] width 35 height 15
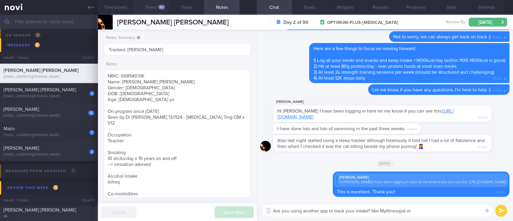
click at [147, 10] on button "Feed 52" at bounding box center [150, 7] width 35 height 15
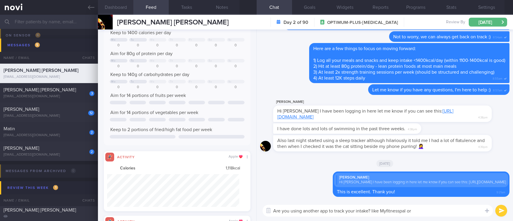
click at [116, 10] on button "Dashboard" at bounding box center [115, 7] width 35 height 15
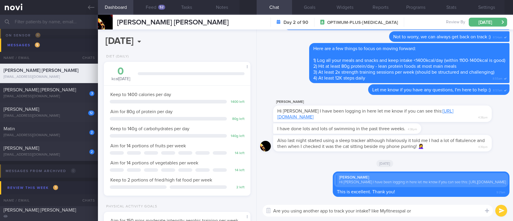
click at [437, 212] on textarea "Are you using another app to track your intake? like Myfitnesspal or" at bounding box center [377, 211] width 230 height 12
type textarea "Are you using another app to track your intake? like Myfitnesspal?"
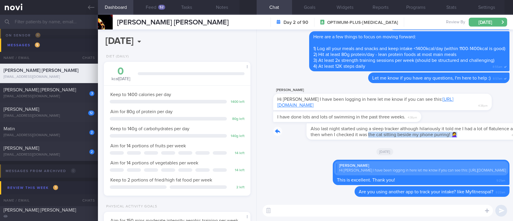
drag, startPoint x: 344, startPoint y: 133, endPoint x: 439, endPoint y: 136, distance: 95.6
click at [439, 136] on div "Also last night started using a sleep tracker although hilariously it told me I…" at bounding box center [384, 133] width 249 height 20
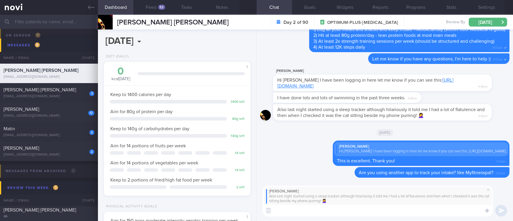
type textarea "H"
type textarea "That's adorable haha"
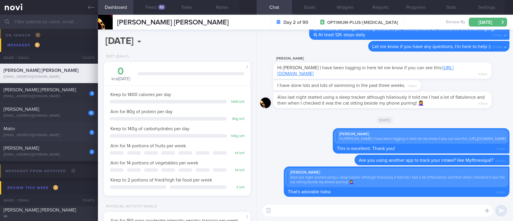
click at [60, 133] on div "[EMAIL_ADDRESS][DOMAIN_NAME]" at bounding box center [49, 135] width 91 height 4
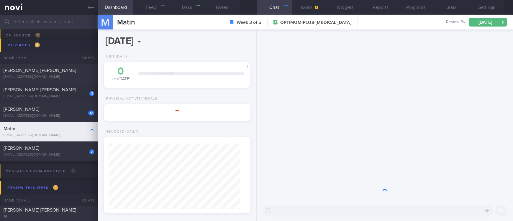
type input "Tracked. Matin. eGFR 66 ([DATE]), history of high creatinine"
type textarea "35 year old Gentleman Meds: Losartan 50mg OM Bisoprolol 2.5mg OM Rosuvastatin (…"
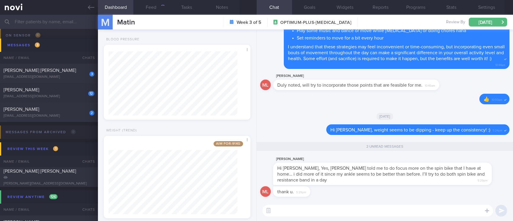
scroll to position [603, 0]
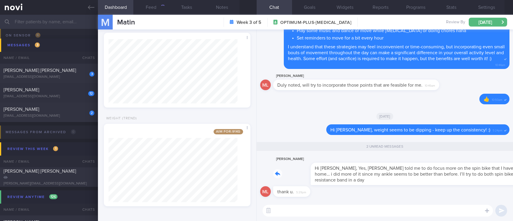
drag, startPoint x: 317, startPoint y: 182, endPoint x: 434, endPoint y: 181, distance: 117.0
click at [434, 181] on div "Matin Lee Hi Joel, Yes, Dr Yeo told me to do focus more on the spin bike that I…" at bounding box center [391, 170] width 236 height 29
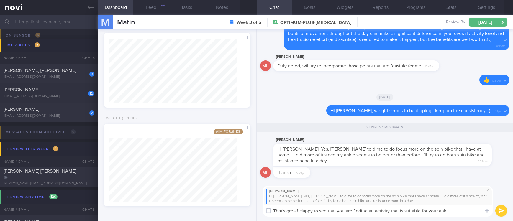
type textarea "That's great! Happy to see that you are finding an activity that is suitable fo…"
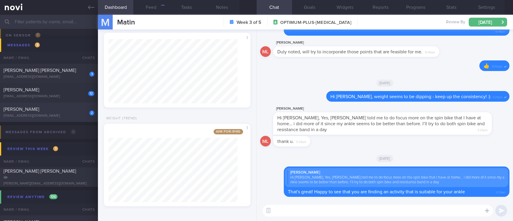
click at [65, 115] on div "[EMAIL_ADDRESS][DOMAIN_NAME]" at bounding box center [49, 116] width 91 height 4
type input "Tracked"
type textarea "Ms LIM JOO YEON G3476303N 02 July 2024 13 Apr 1992 dlawndus04@gmail.com +658533…"
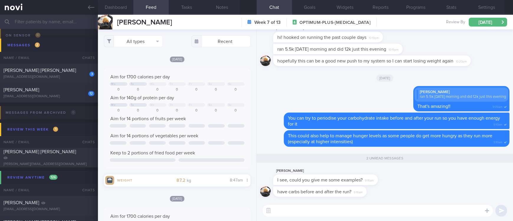
click at [356, 208] on textarea at bounding box center [377, 211] width 230 height 12
click at [333, 213] on textarea at bounding box center [377, 211] width 230 height 12
click at [331, 213] on textarea at bounding box center [377, 211] width 230 height 12
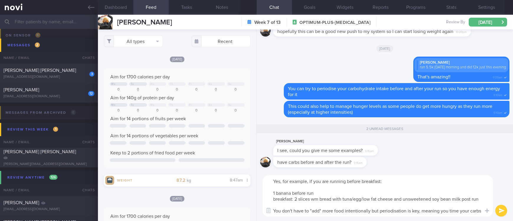
scroll to position [6, 0]
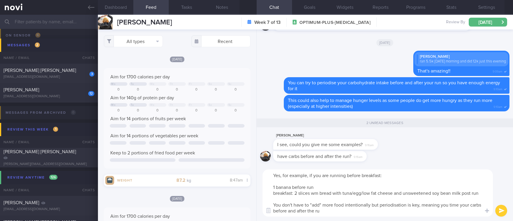
type textarea "Yes, for example, if you are running before breakfast: 1 banana before run brea…"
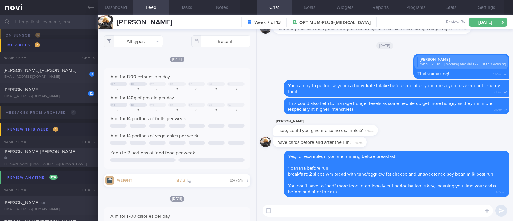
scroll to position [0, 0]
type textarea "However if its just an easy run <1h, you don't have to"
click at [59, 70] on span "[PERSON_NAME] [PERSON_NAME]" at bounding box center [40, 70] width 73 height 5
type textarea "PMH Nil Health screen -2022 nad Due for rpt screen; have made arrangements Dail…"
select select "6"
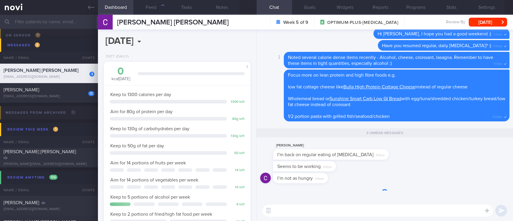
scroll to position [73, 129]
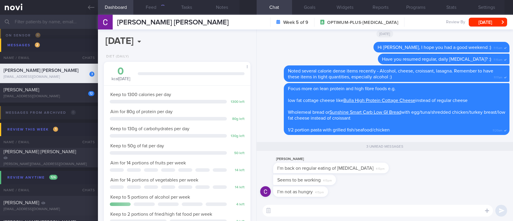
click at [319, 211] on textarea at bounding box center [377, 211] width 230 height 12
type textarea "That's good to hear :)"
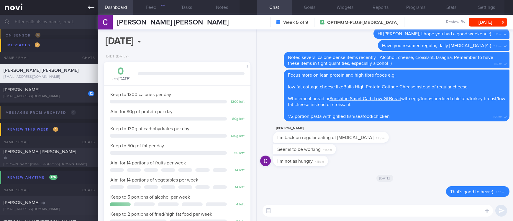
click at [91, 4] on icon at bounding box center [91, 7] width 6 height 6
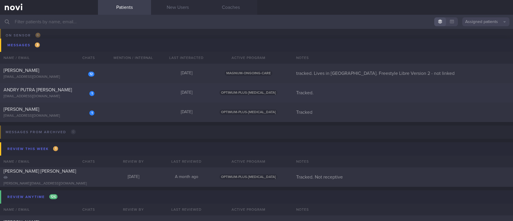
click at [139, 99] on div "1 ANDRY PUTRA WIJAYA contact@andrypw.com Today OPTIMUM-PLUS-RYBELSUS Tracked." at bounding box center [256, 92] width 513 height 19
select select "7"
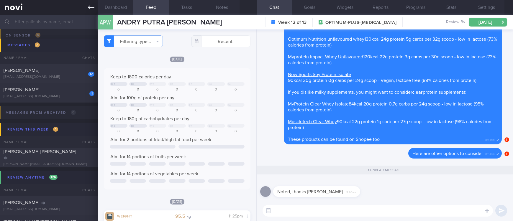
click at [88, 10] on link at bounding box center [49, 7] width 98 height 15
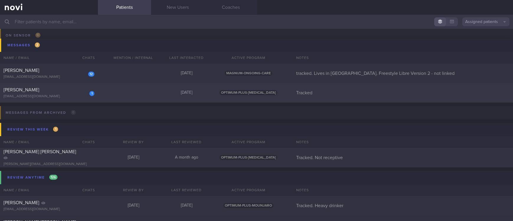
click at [139, 93] on div "1 LIM JOO YEON dlawndus04@gmail.com Today OPTIMUM-PLUS-RYBELSUS Tracked" at bounding box center [256, 92] width 513 height 19
select select "7"
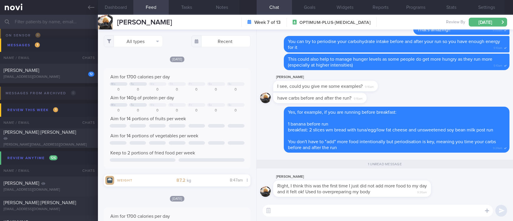
click at [319, 210] on textarea at bounding box center [377, 211] width 230 height 12
click at [298, 213] on textarea at bounding box center [377, 211] width 230 height 12
type textarea "Ok, that's good to hear :)"
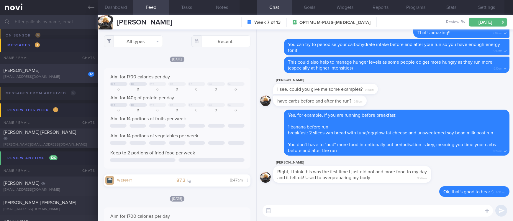
click at [61, 66] on div "12 Rebecca Goh rebeccagsw@hotmail.com Yesterday MAGNUM-ONGOING-CARE tracked. Li…" at bounding box center [256, 73] width 513 height 19
type input "tracked. Lives in [GEOGRAPHIC_DATA]. Freestyle Libre Version 2 - not linked"
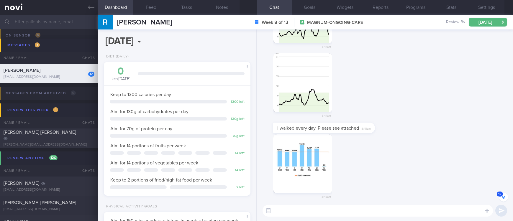
scroll to position [0, 0]
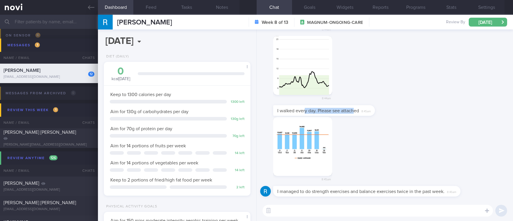
drag, startPoint x: 305, startPoint y: 113, endPoint x: 357, endPoint y: 116, distance: 51.7
click at [355, 116] on div "I walked every day. Please see attached 8:45am" at bounding box center [384, 111] width 249 height 12
drag, startPoint x: 312, startPoint y: 150, endPoint x: 402, endPoint y: 150, distance: 90.8
click at [402, 150] on div "8:45am" at bounding box center [384, 151] width 249 height 69
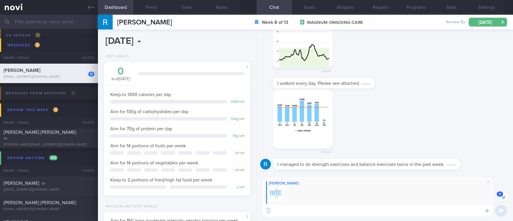
scroll to position [-27, 0]
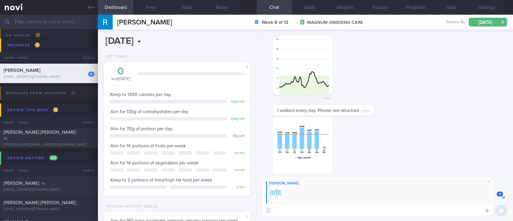
click at [315, 208] on textarea at bounding box center [377, 211] width 230 height 12
type textarea "This is amazing!"
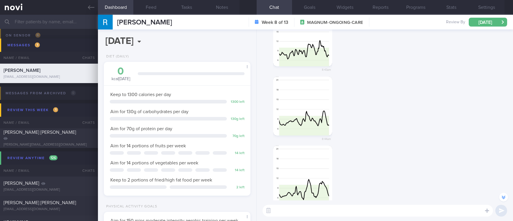
scroll to position [-88, 0]
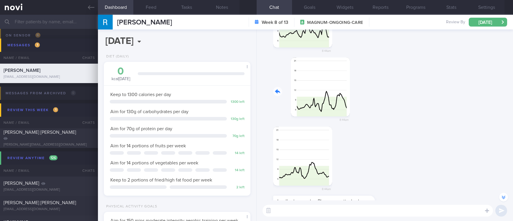
drag, startPoint x: 302, startPoint y: 98, endPoint x: 389, endPoint y: 115, distance: 88.3
click at [386, 106] on div "8:44am" at bounding box center [384, 91] width 249 height 69
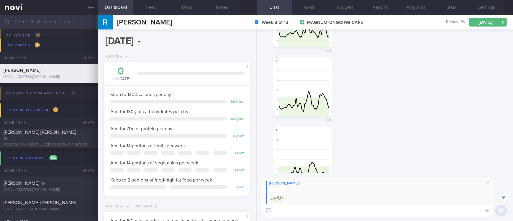
click at [327, 209] on textarea at bounding box center [377, 211] width 230 height 12
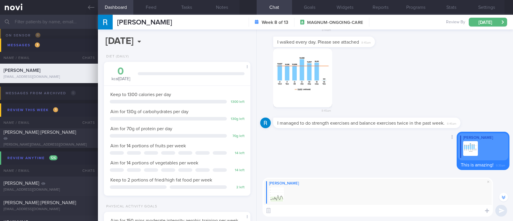
scroll to position [0, 0]
click at [488, 182] on span at bounding box center [487, 181] width 7 height 7
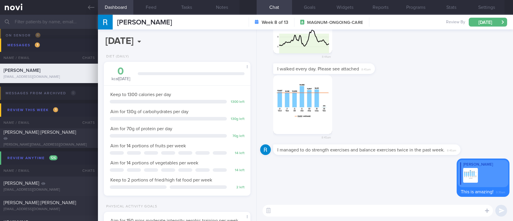
click at [426, 210] on textarea at bounding box center [377, 211] width 230 height 12
click at [389, 212] on textarea "Thanks for sending in your glucose graphs too" at bounding box center [377, 211] width 230 height 12
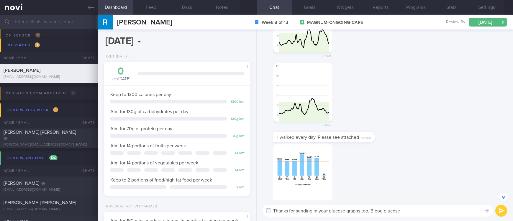
scroll to position [-88, 0]
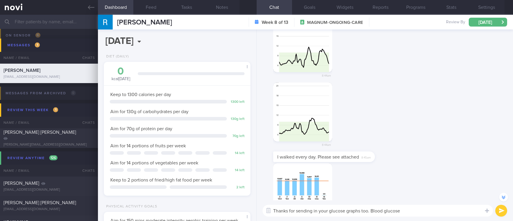
click at [305, 58] on button "button" at bounding box center [302, 42] width 59 height 59
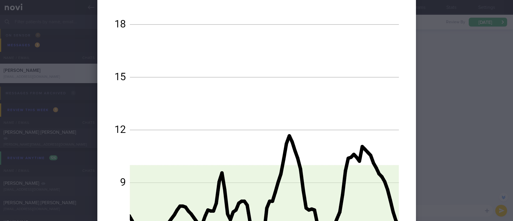
scroll to position [442, 0]
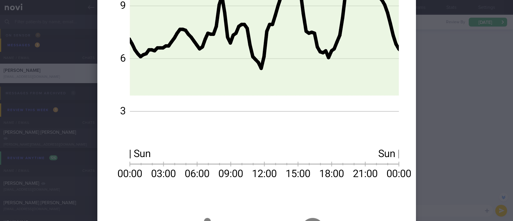
click at [456, 86] on div at bounding box center [256, 110] width 513 height 221
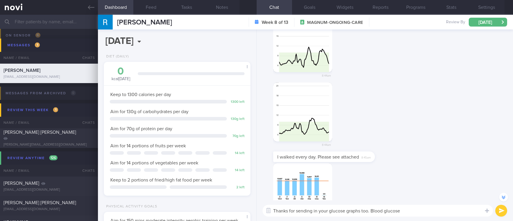
click at [411, 208] on textarea "Thanks for sending in your glucose graphs too. Blood glucose" at bounding box center [377, 211] width 230 height 12
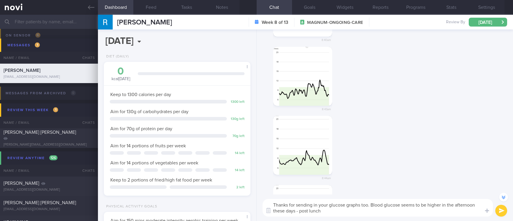
scroll to position [-270, 0]
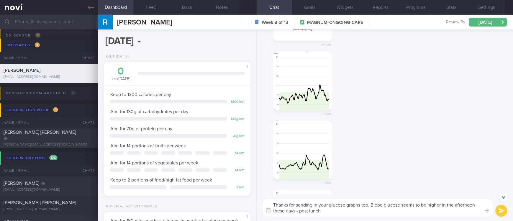
click at [303, 99] on button "button" at bounding box center [302, 81] width 59 height 59
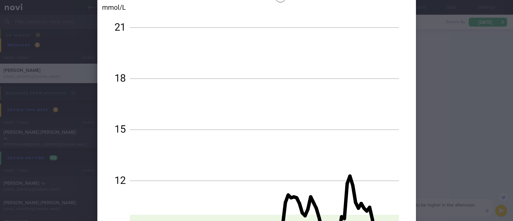
scroll to position [442, 0]
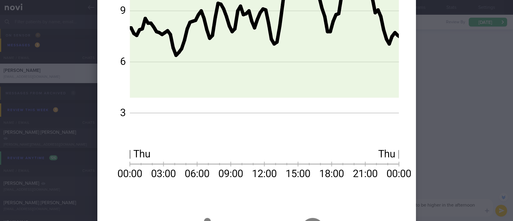
click at [448, 111] on div at bounding box center [256, 110] width 513 height 221
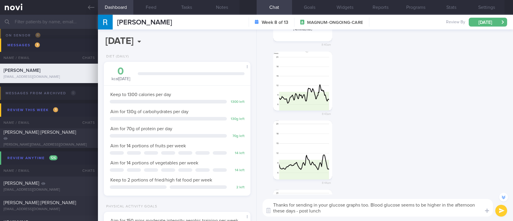
click at [362, 217] on div "Thanks for sending in your glucose graphs too. Blood glucose seems to be higher…" at bounding box center [384, 208] width 256 height 27
click at [362, 215] on textarea "Thanks for sending in your glucose graphs too. Blood glucose seems to be higher…" at bounding box center [377, 208] width 230 height 18
click at [476, 203] on textarea "Thanks for sending in your glucose graphs too. Blood glucose seems to be higher…" at bounding box center [377, 208] width 230 height 18
type textarea "Thanks for sending in your glucose graphs too. Blood glucose seems to be higher…"
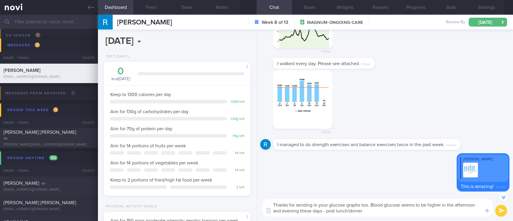
scroll to position [0, 0]
click at [409, 210] on textarea "Thanks for sending in your glucose graphs too. Blood glucose seems to be higher…" at bounding box center [377, 208] width 230 height 18
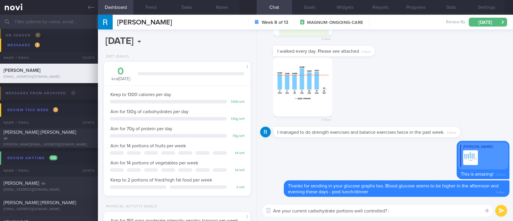
type textarea "Are your current carbohydrate portions well controlled? :)"
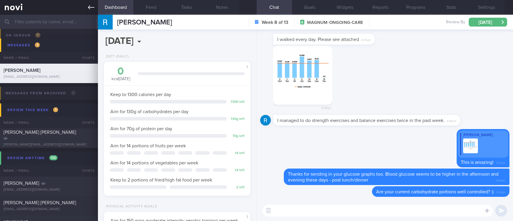
click at [93, 6] on icon at bounding box center [91, 7] width 6 height 6
